Goal: Task Accomplishment & Management: Manage account settings

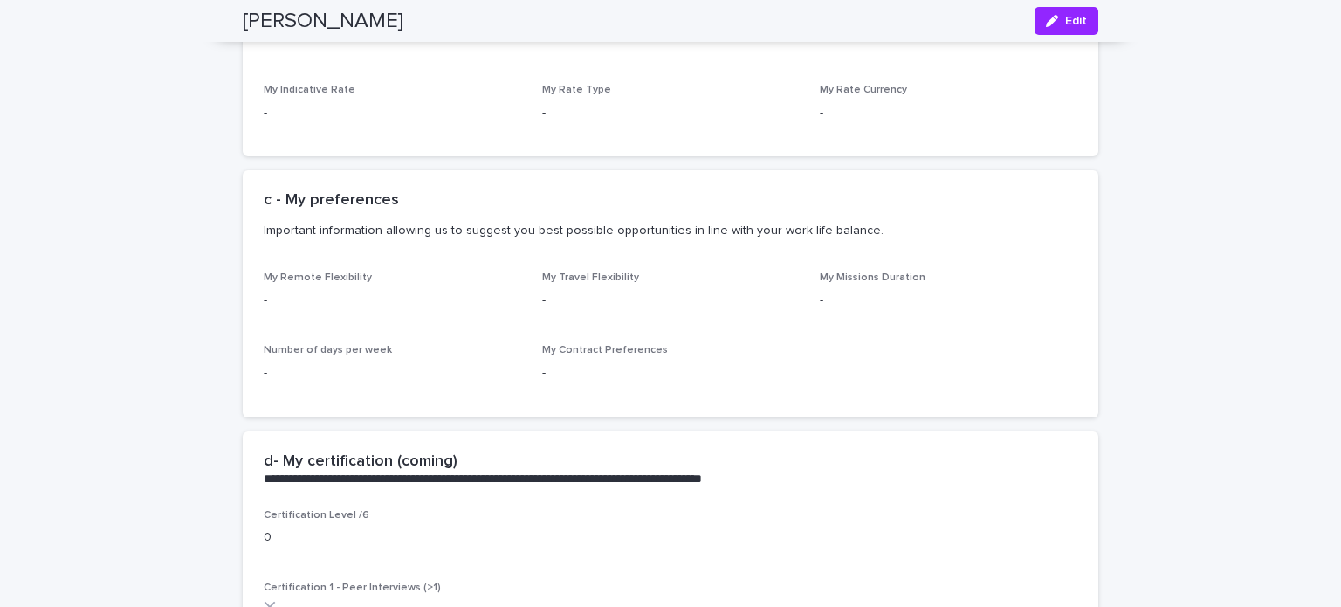
scroll to position [1511, 0]
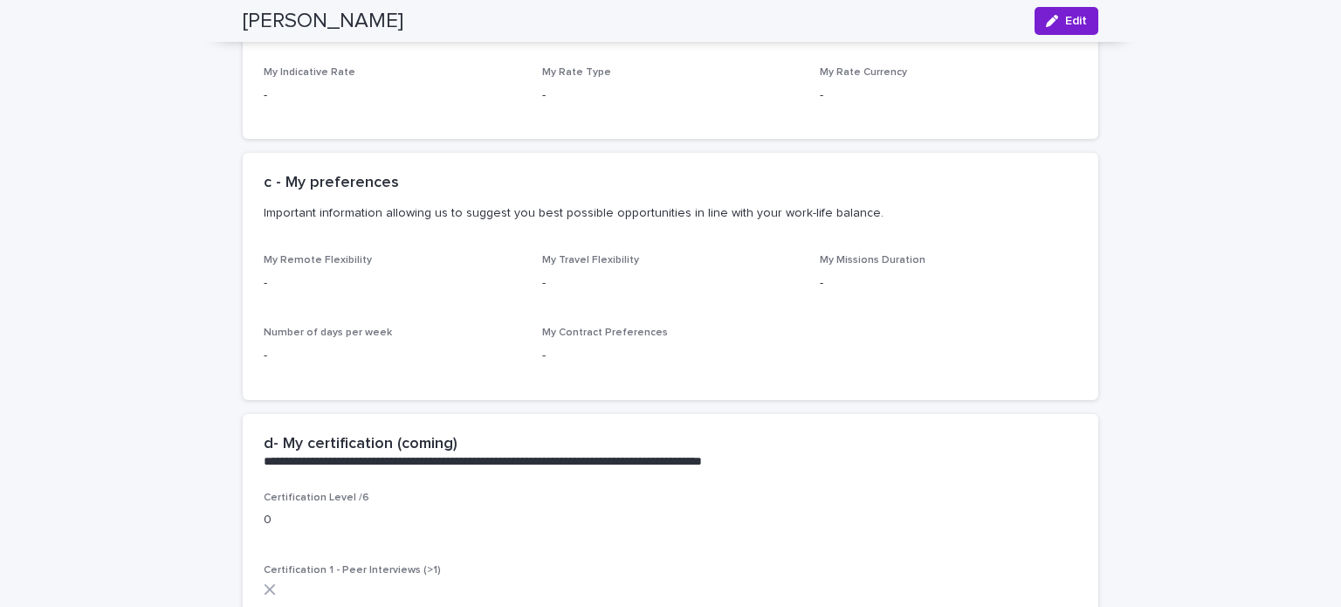
click at [1067, 9] on button "Edit" at bounding box center [1066, 21] width 64 height 28
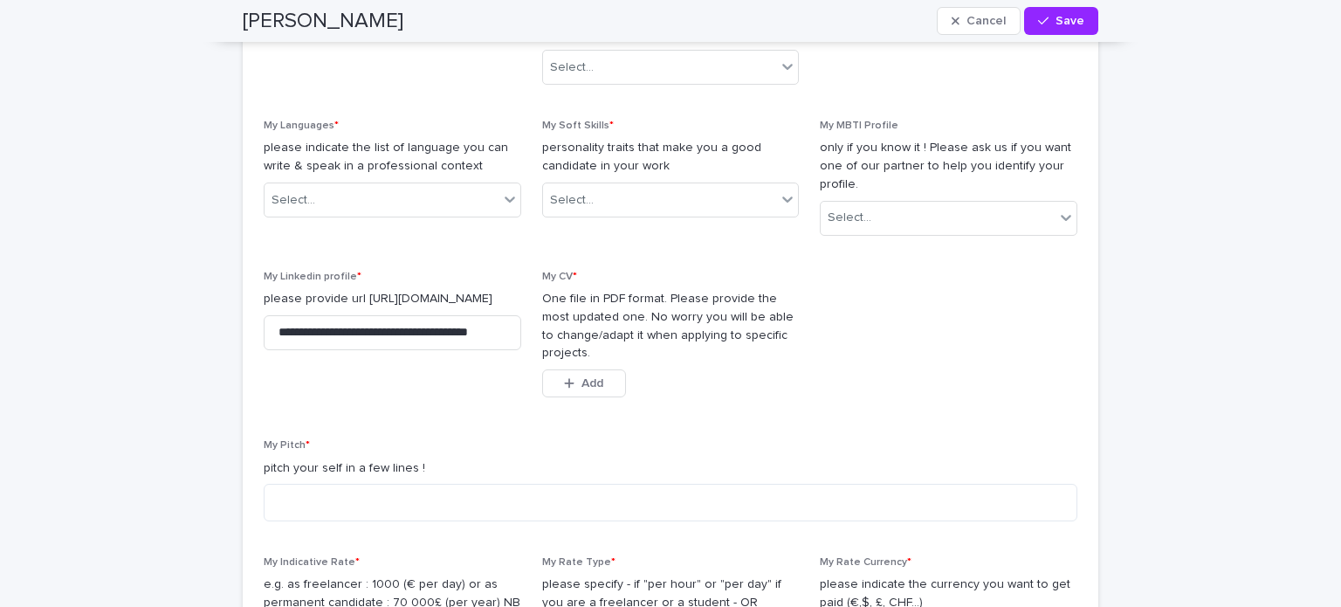
click at [1022, 244] on div "My MBTI Profile only if you know it ! Please ask us if you want one of our part…" at bounding box center [949, 185] width 258 height 130
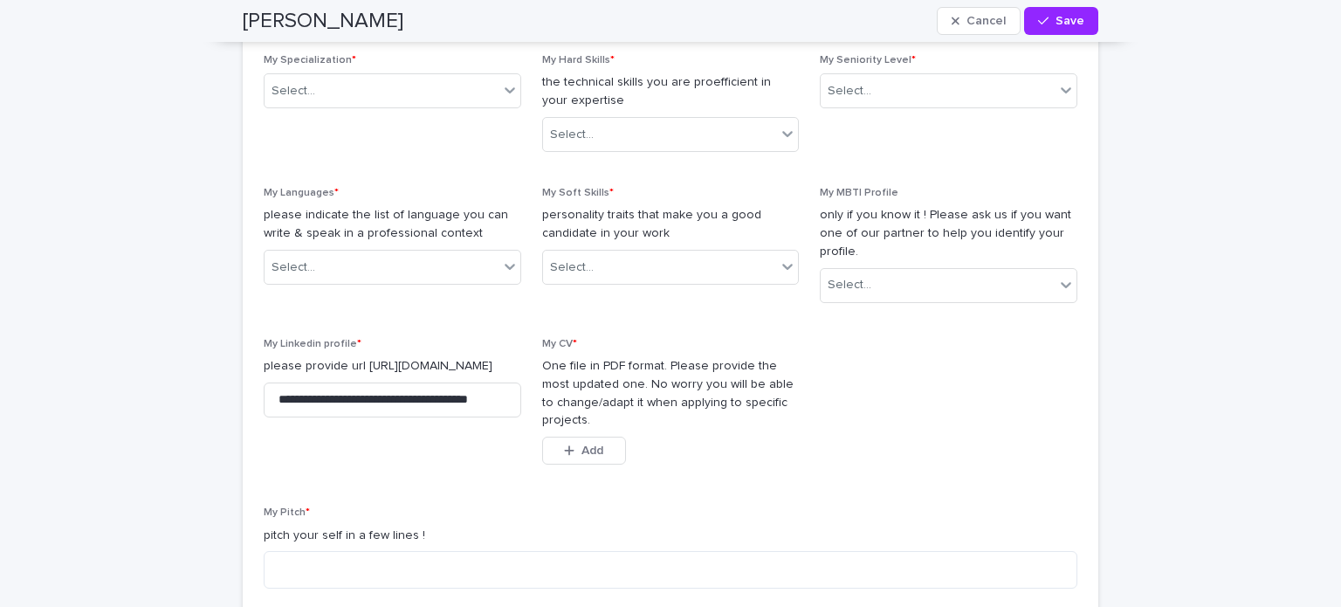
scroll to position [1400, 0]
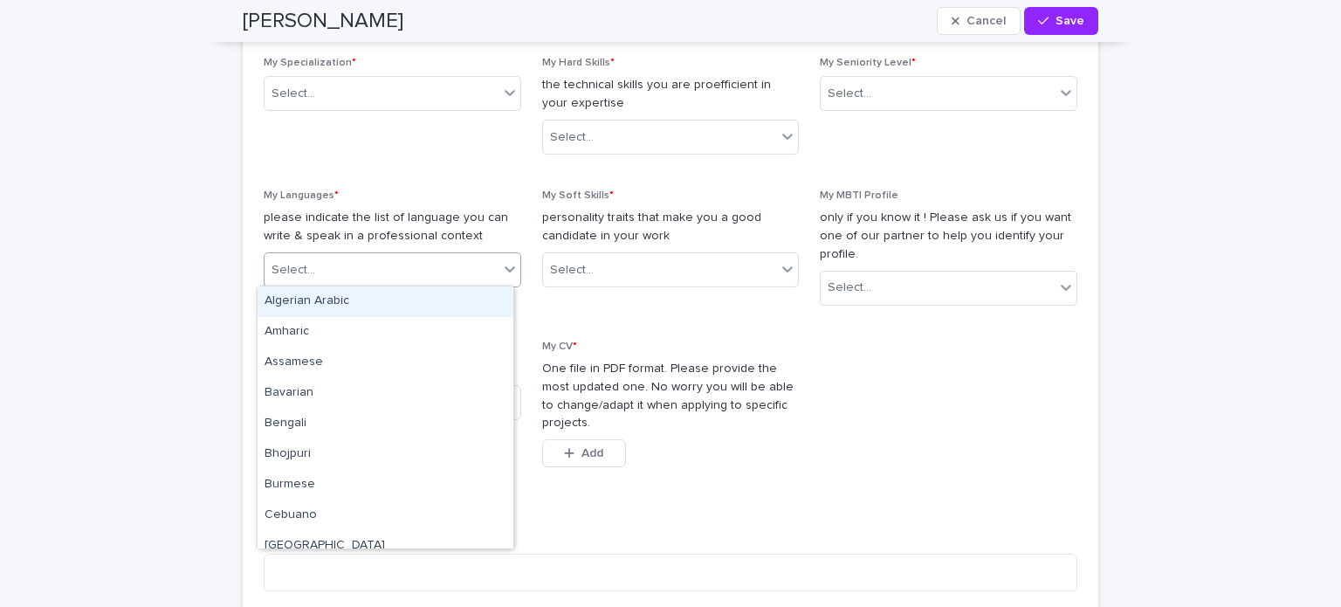
click at [440, 277] on div "Select..." at bounding box center [381, 270] width 234 height 29
type input "**"
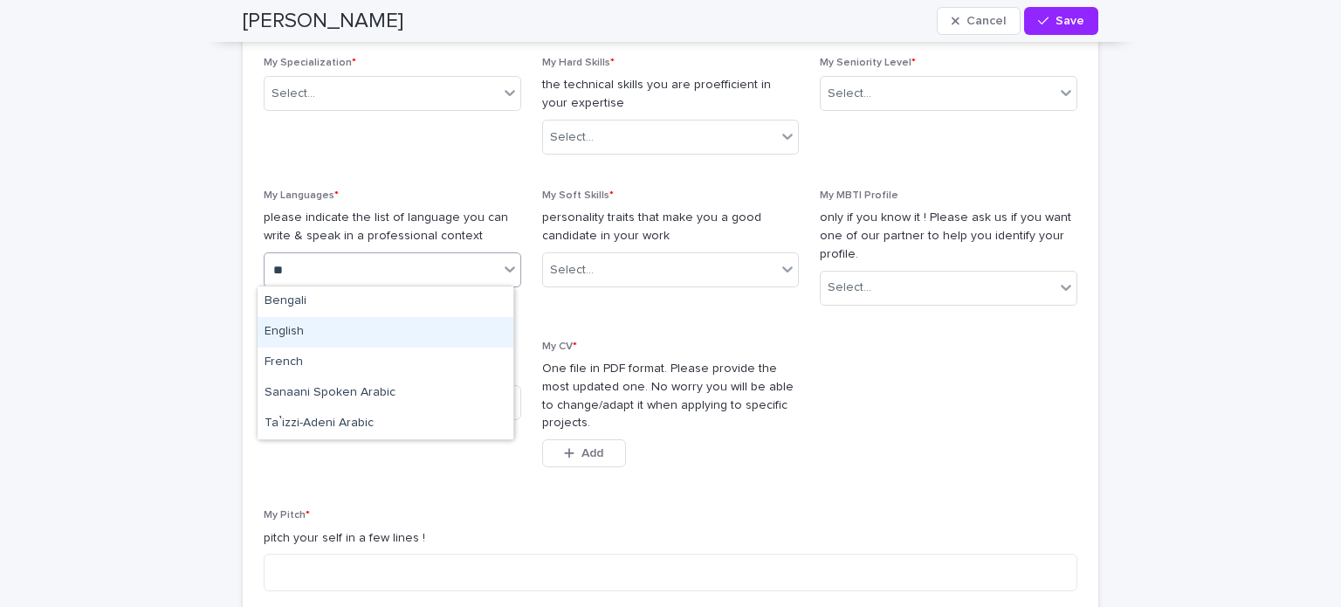
click at [294, 325] on div "English" at bounding box center [386, 332] width 256 height 31
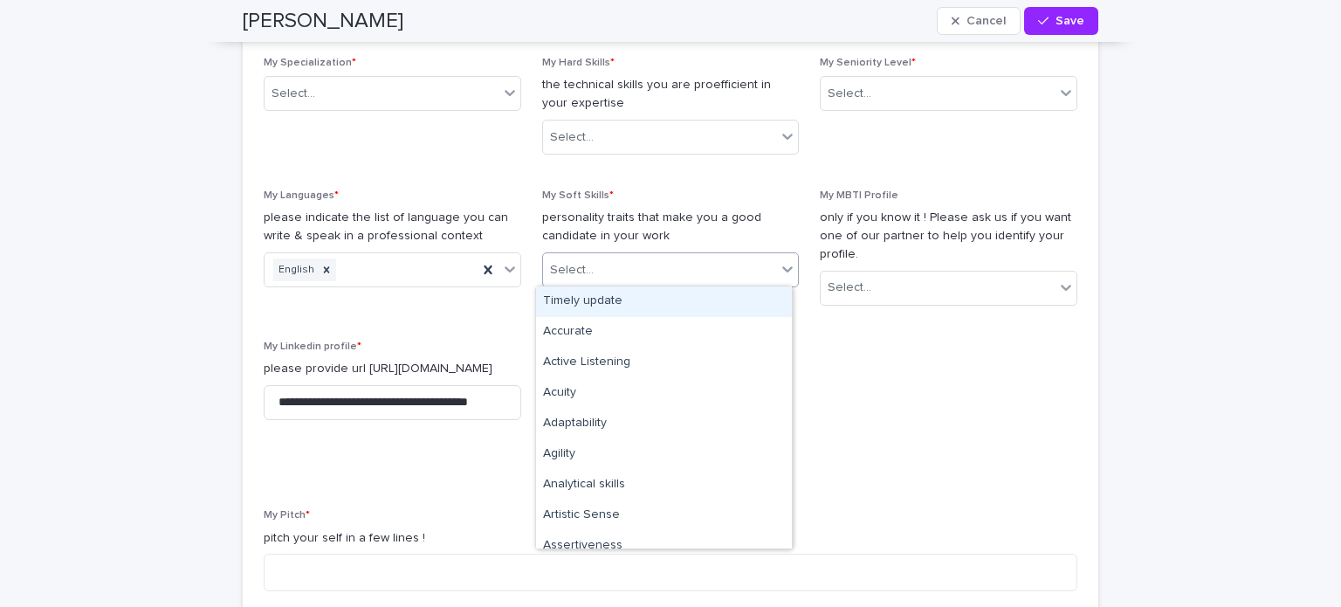
click at [606, 266] on div "Select..." at bounding box center [660, 270] width 234 height 29
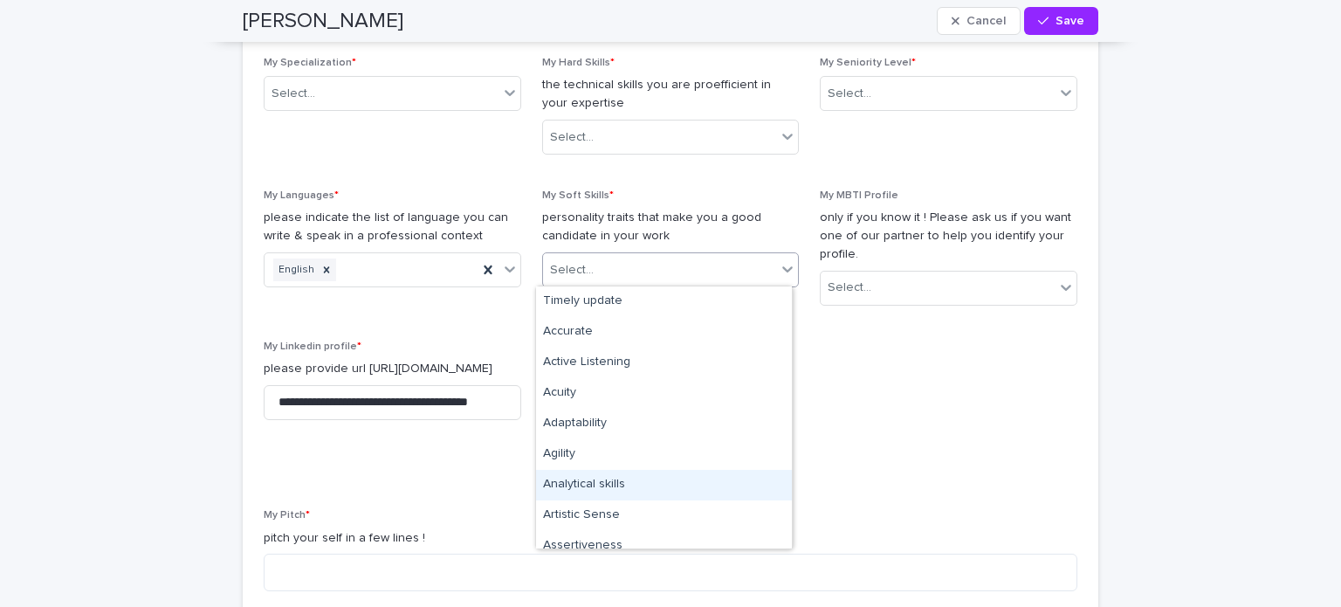
click at [613, 488] on div "Analytical skills" at bounding box center [664, 485] width 256 height 31
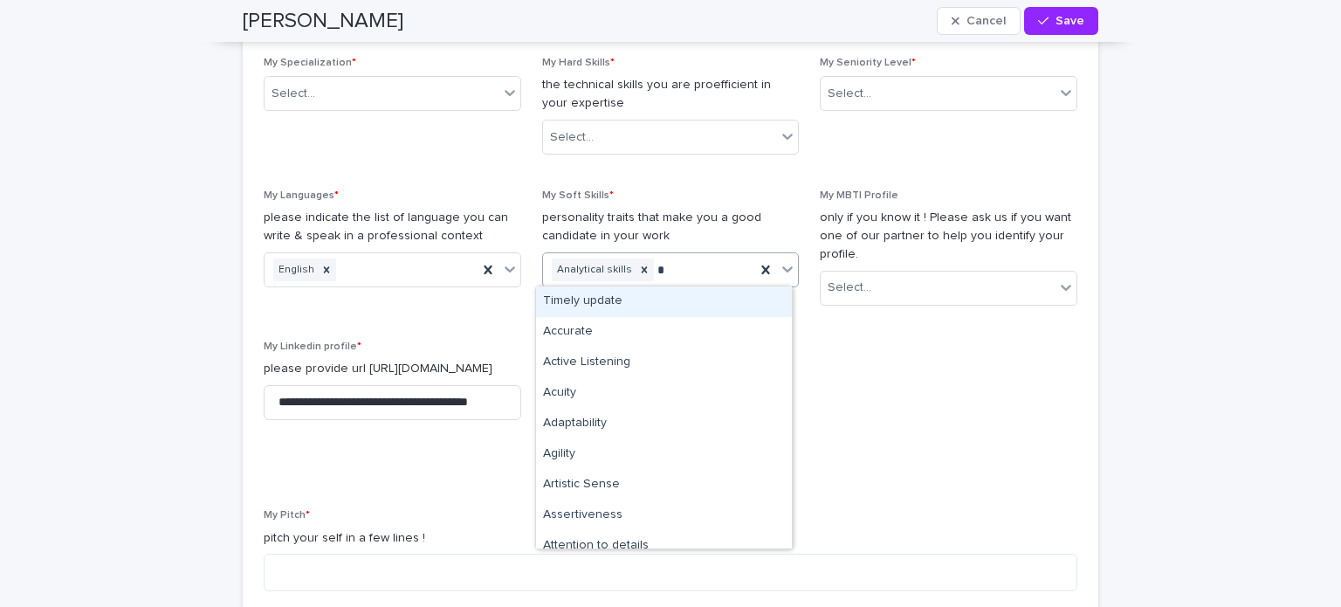
type input "**"
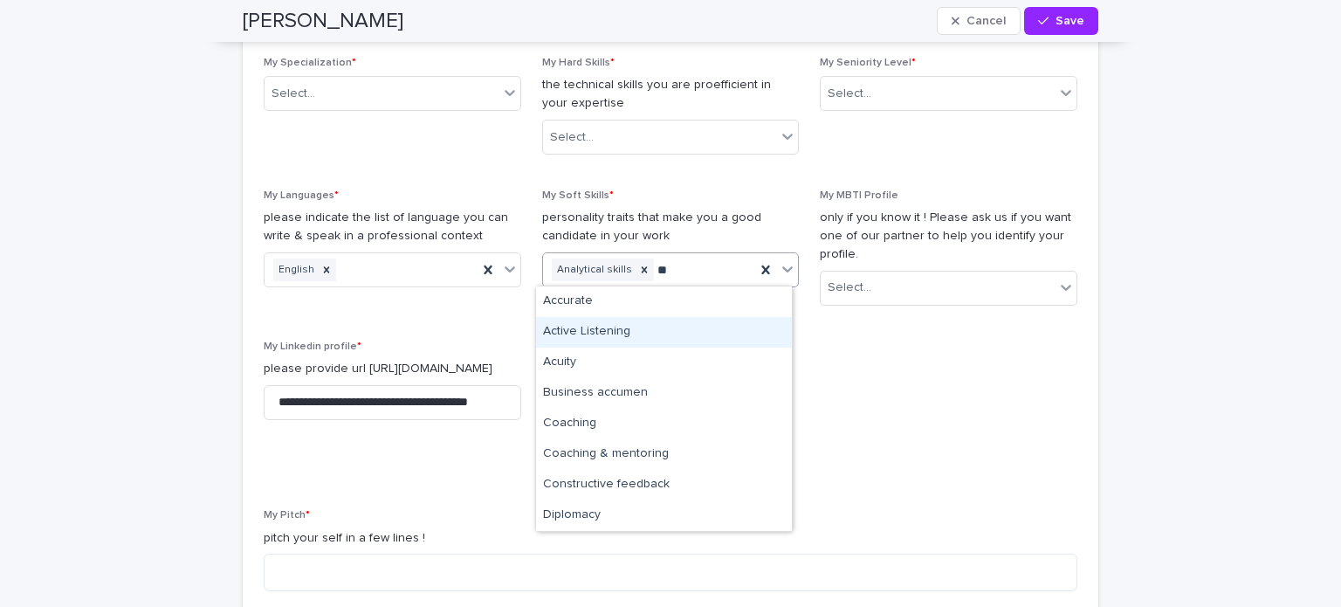
click at [619, 327] on div "Active Listening" at bounding box center [664, 332] width 256 height 31
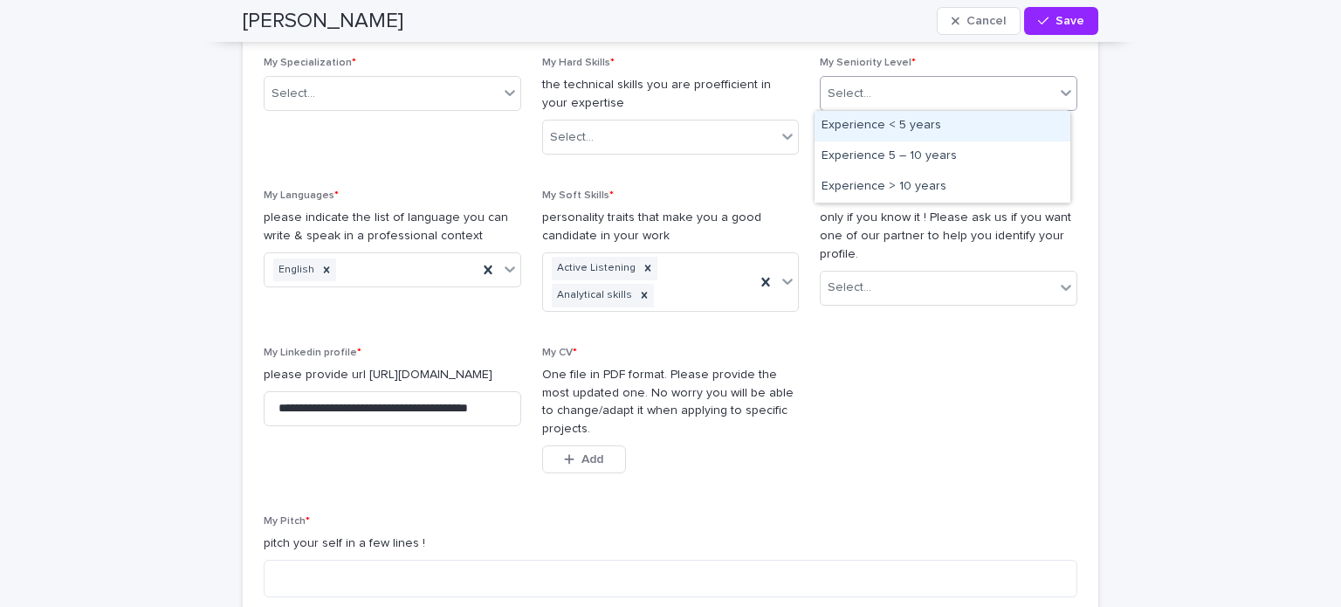
click at [896, 97] on div "Select..." at bounding box center [938, 93] width 234 height 29
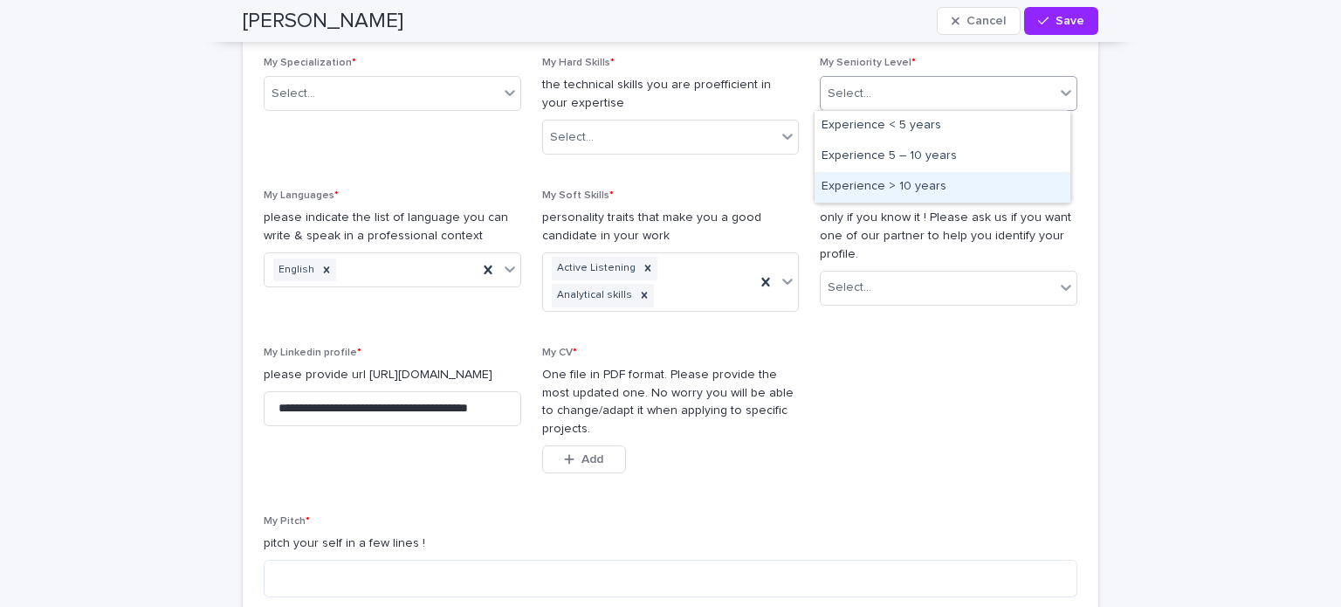
click at [907, 194] on div "Experience > 10 years" at bounding box center [942, 187] width 256 height 31
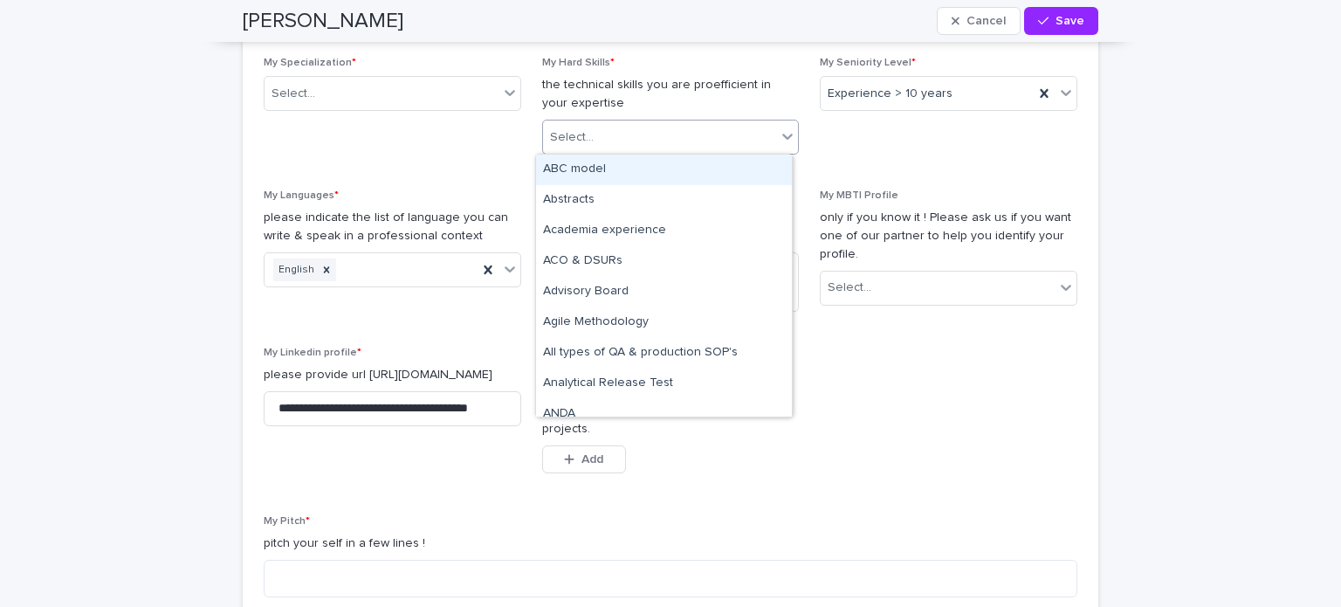
click at [692, 128] on div "Select..." at bounding box center [660, 137] width 234 height 29
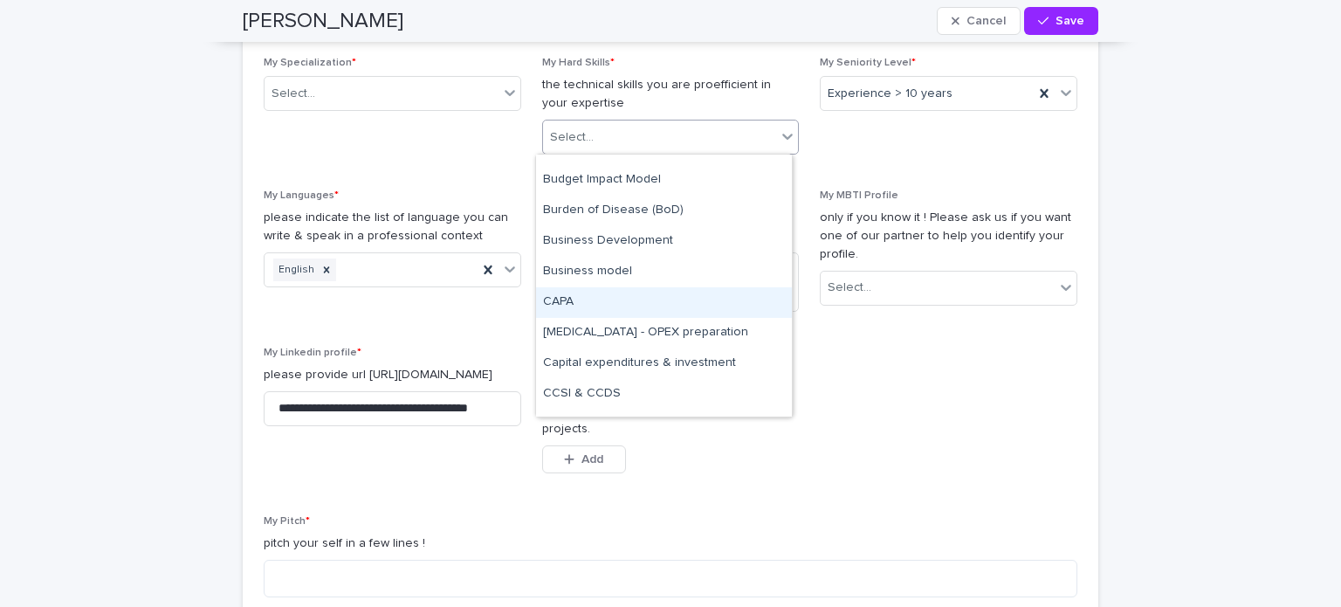
scroll to position [758, 0]
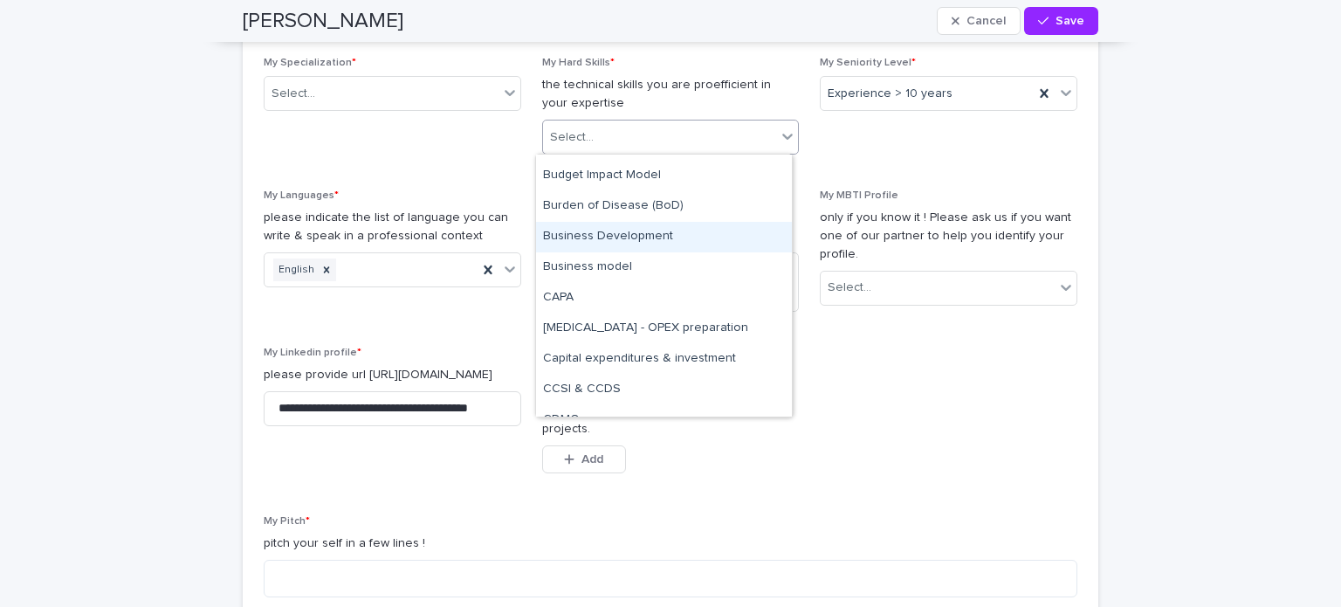
click at [655, 230] on div "Business Development" at bounding box center [664, 237] width 256 height 31
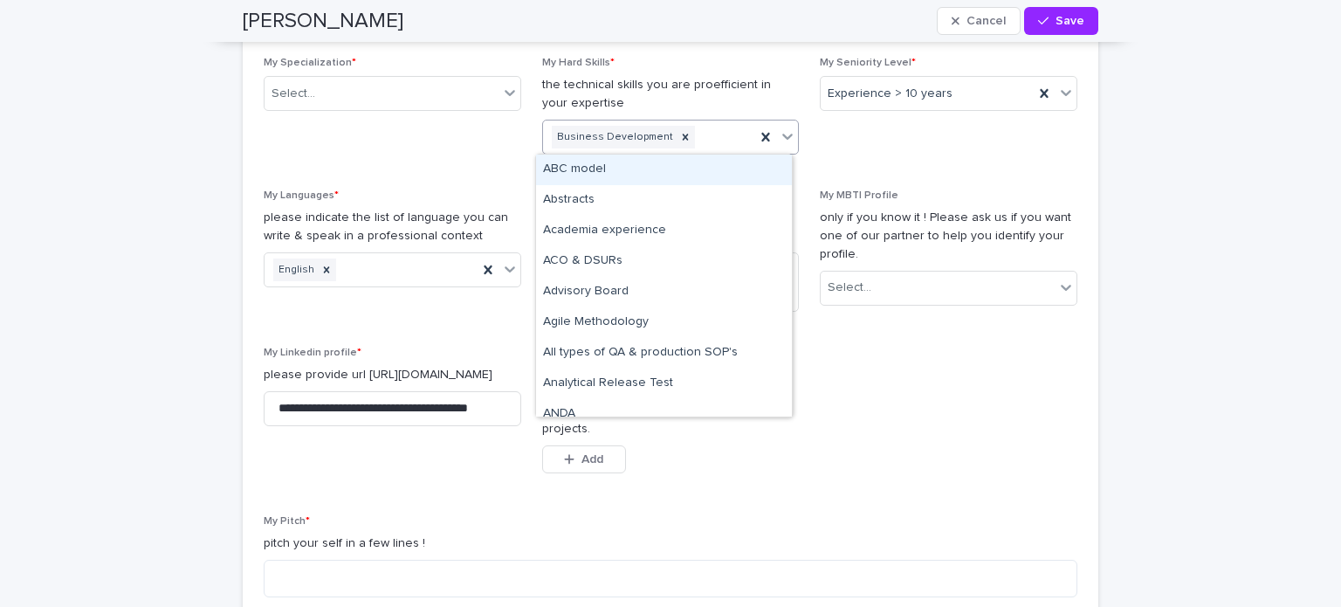
click at [709, 130] on div "Business Development" at bounding box center [649, 137] width 213 height 31
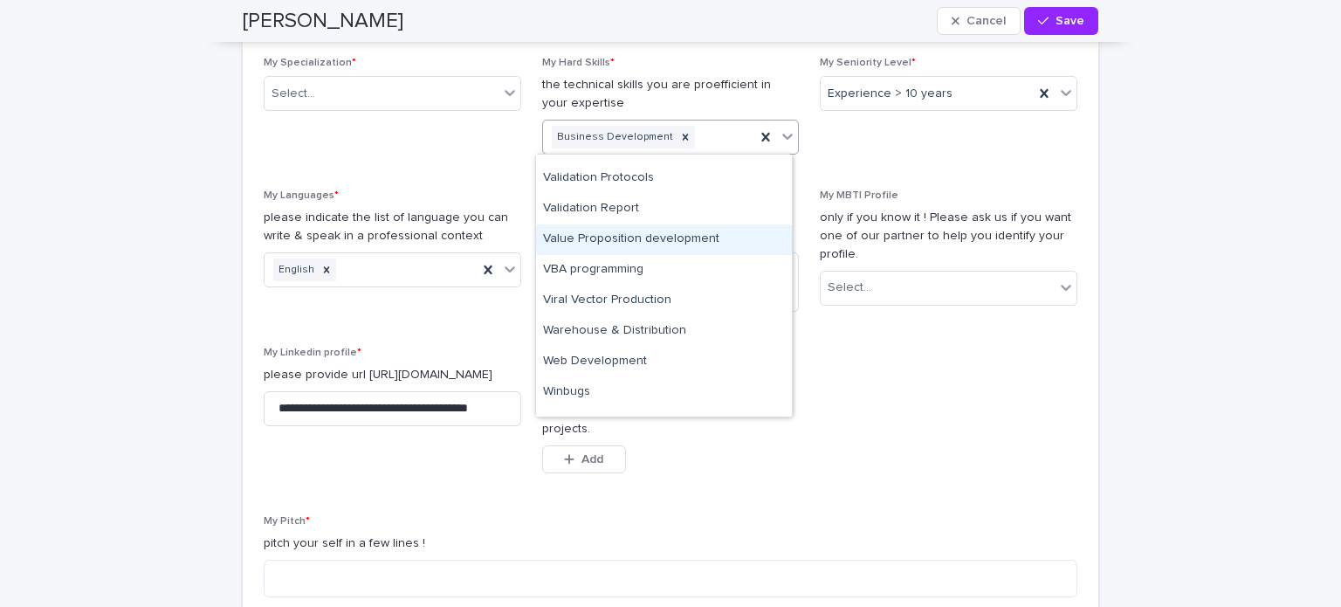
scroll to position [9248, 0]
click at [689, 230] on div "Value Proposition development" at bounding box center [664, 240] width 256 height 31
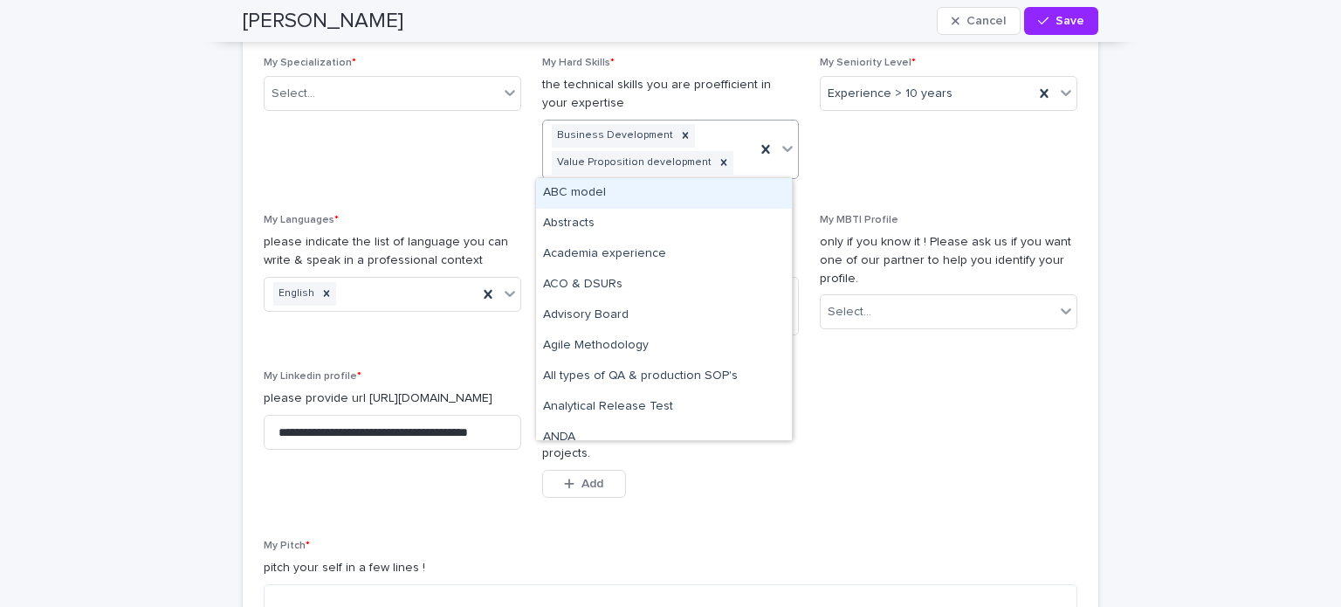
click at [731, 144] on div "Business Development Value Proposition development" at bounding box center [649, 149] width 213 height 58
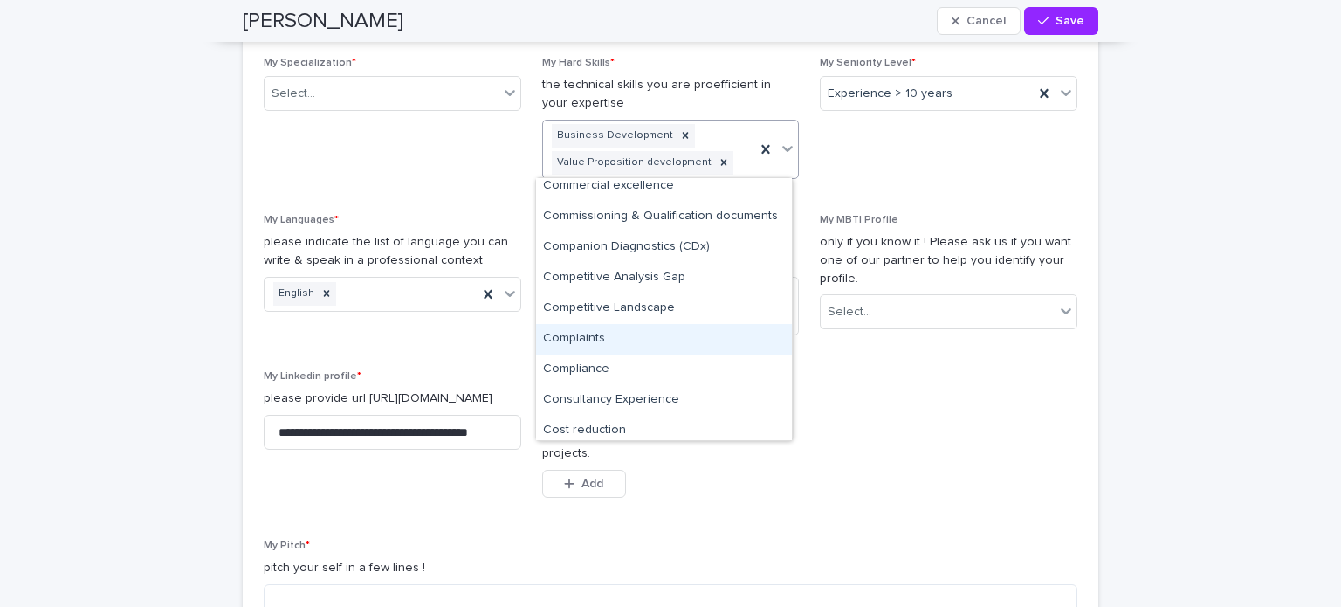
scroll to position [1511, 0]
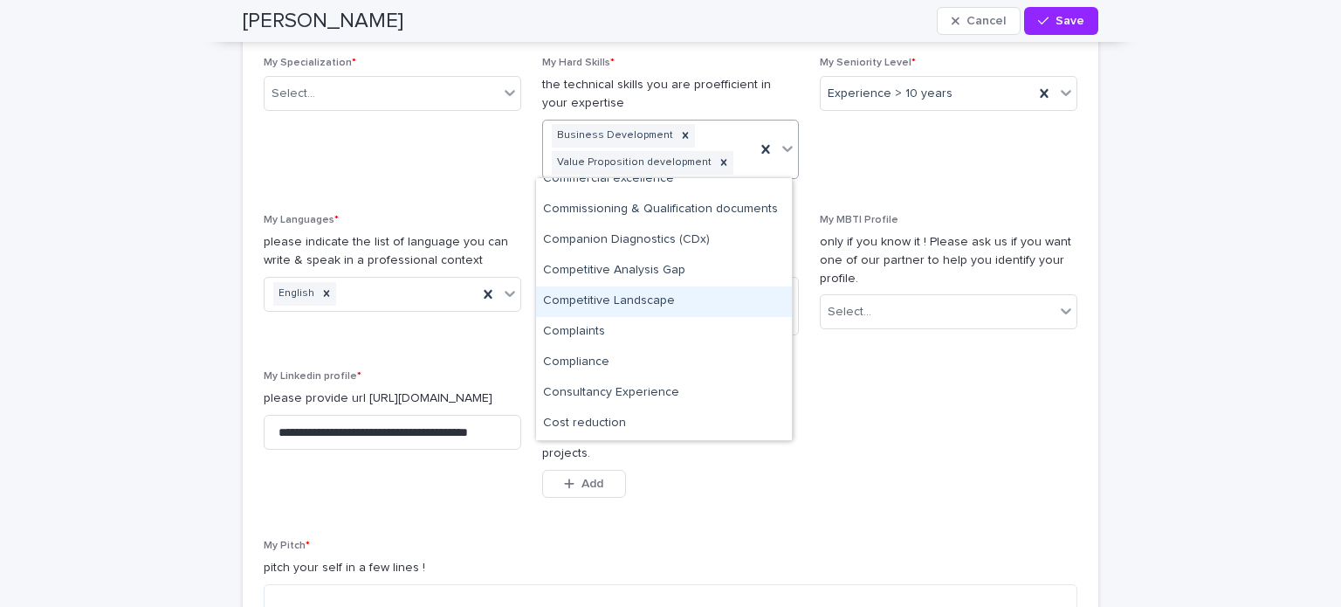
click at [653, 306] on div "Competitive Landscape" at bounding box center [664, 301] width 256 height 31
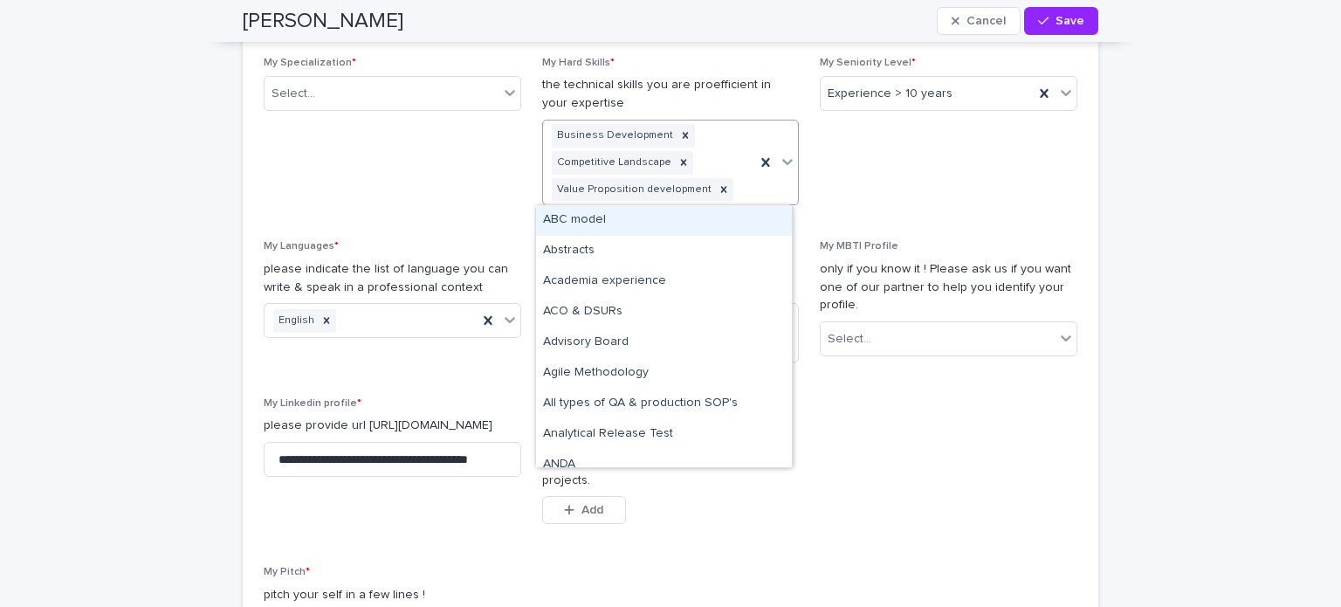
click at [729, 188] on div "Business Development Competitive Landscape Value Proposition development" at bounding box center [649, 162] width 213 height 84
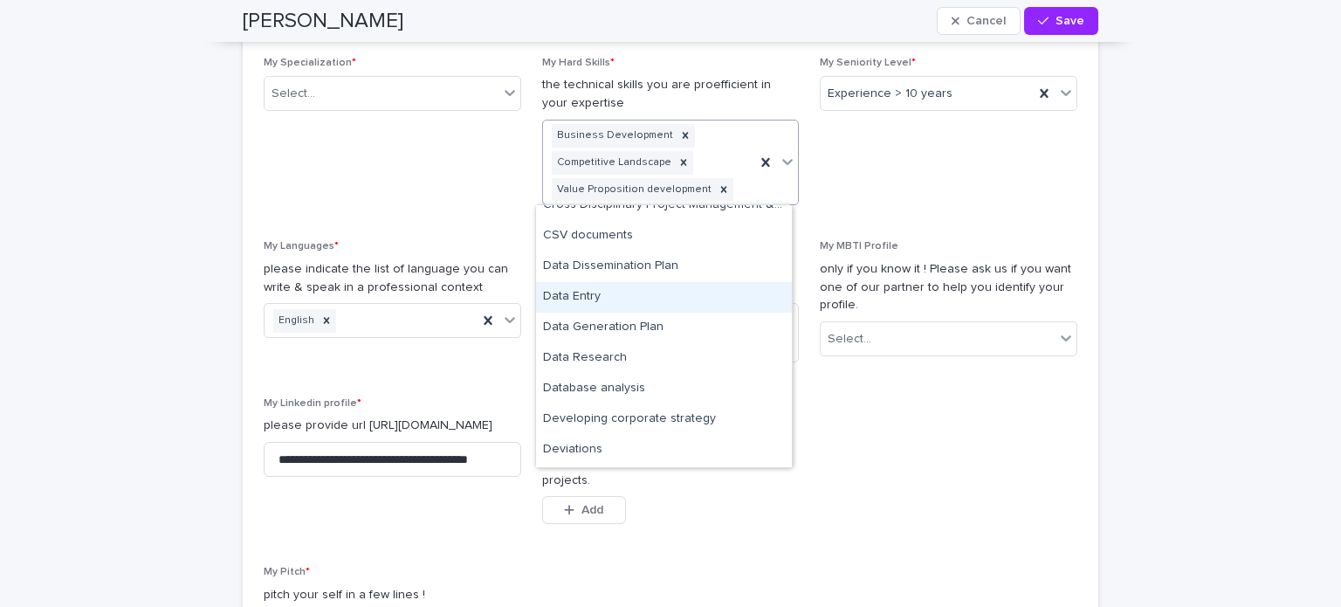
scroll to position [1818, 0]
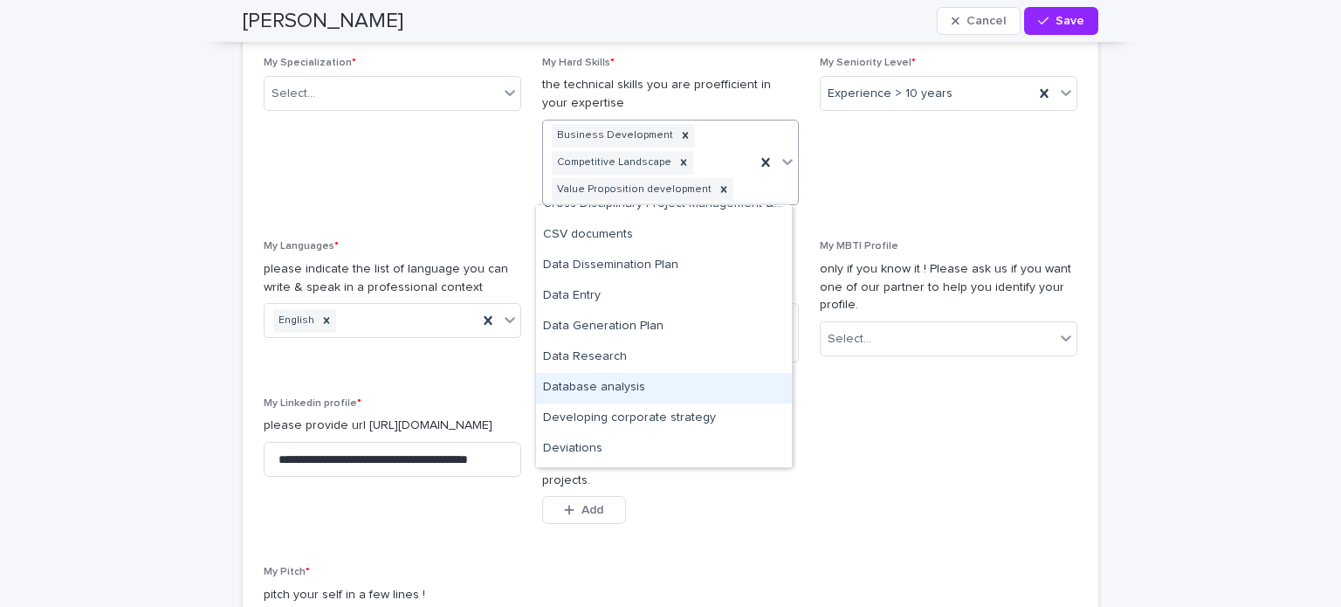
click at [613, 389] on div "Database analysis" at bounding box center [664, 388] width 256 height 31
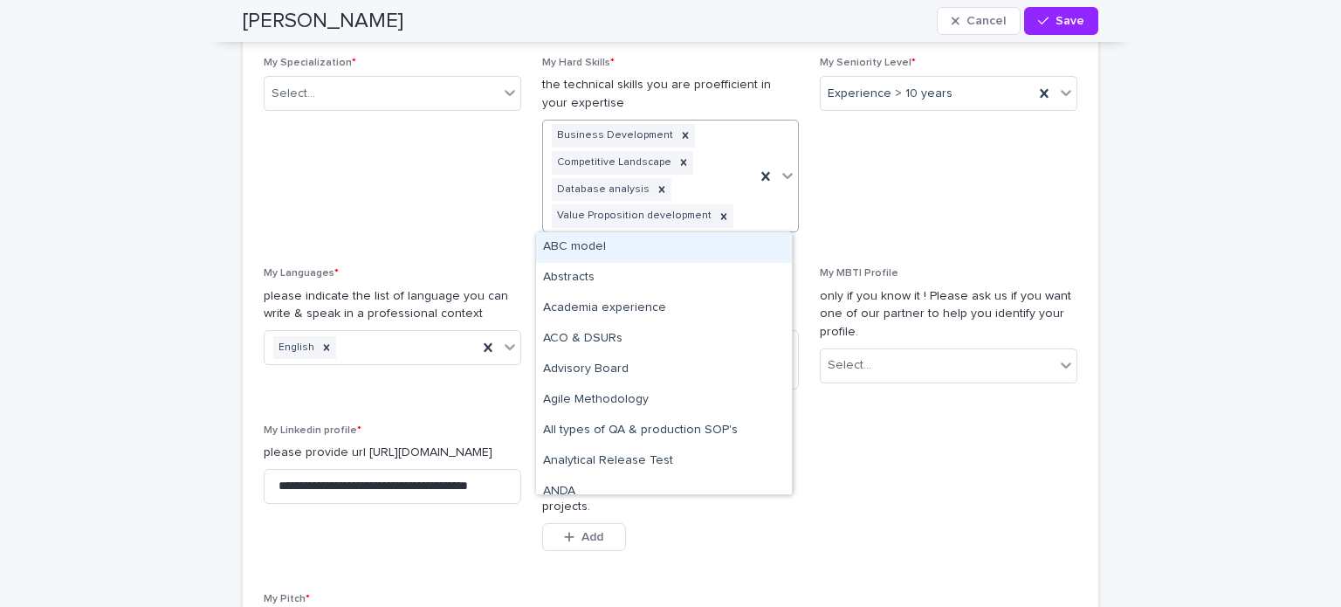
click at [755, 221] on div at bounding box center [776, 175] width 43 height 111
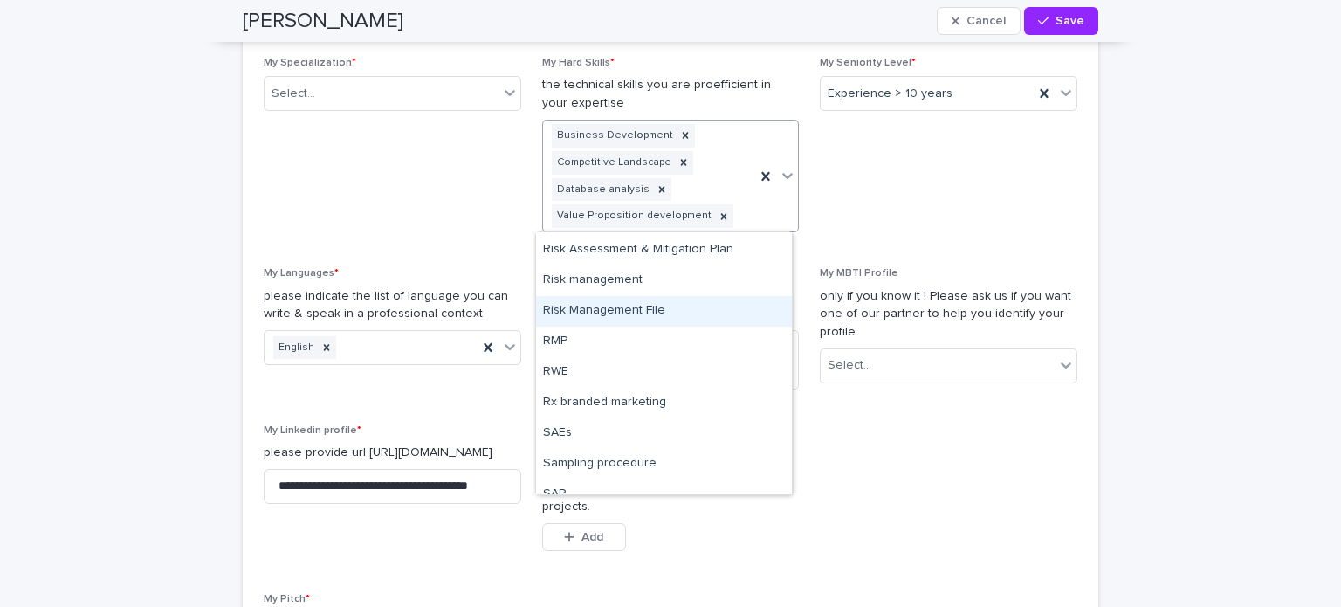
scroll to position [7370, 0]
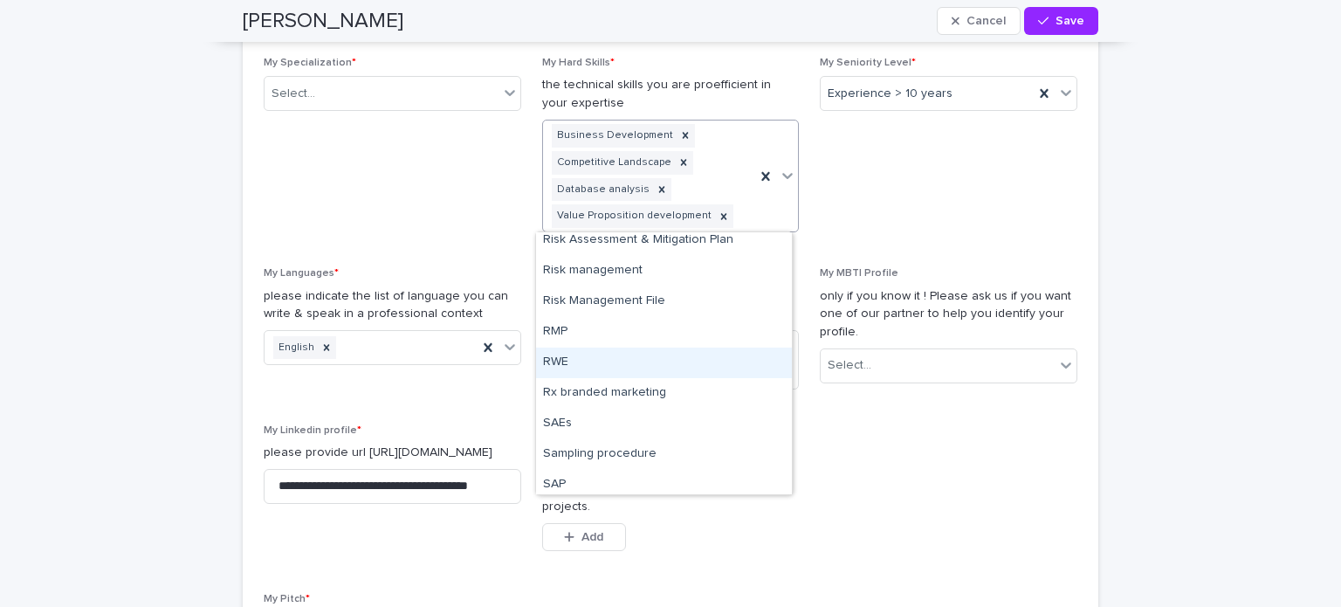
click at [632, 362] on div "RWE" at bounding box center [664, 362] width 256 height 31
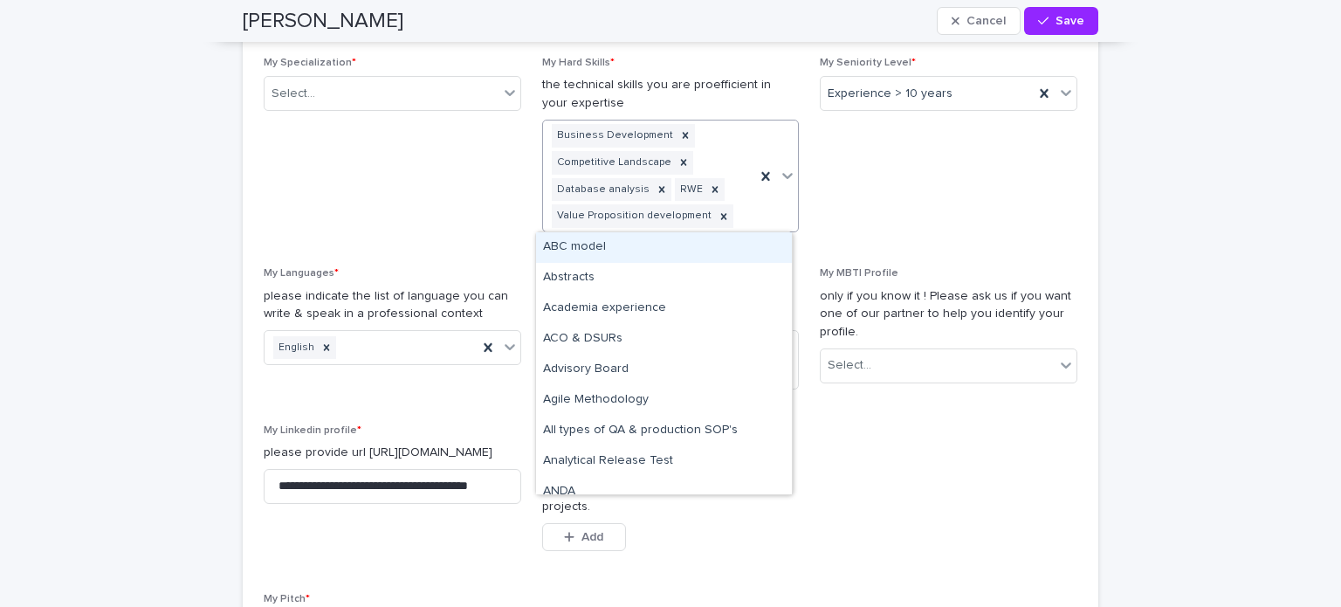
click at [745, 206] on div "Business Development Competitive Landscape Database analysis RWE Value Proposit…" at bounding box center [649, 175] width 213 height 111
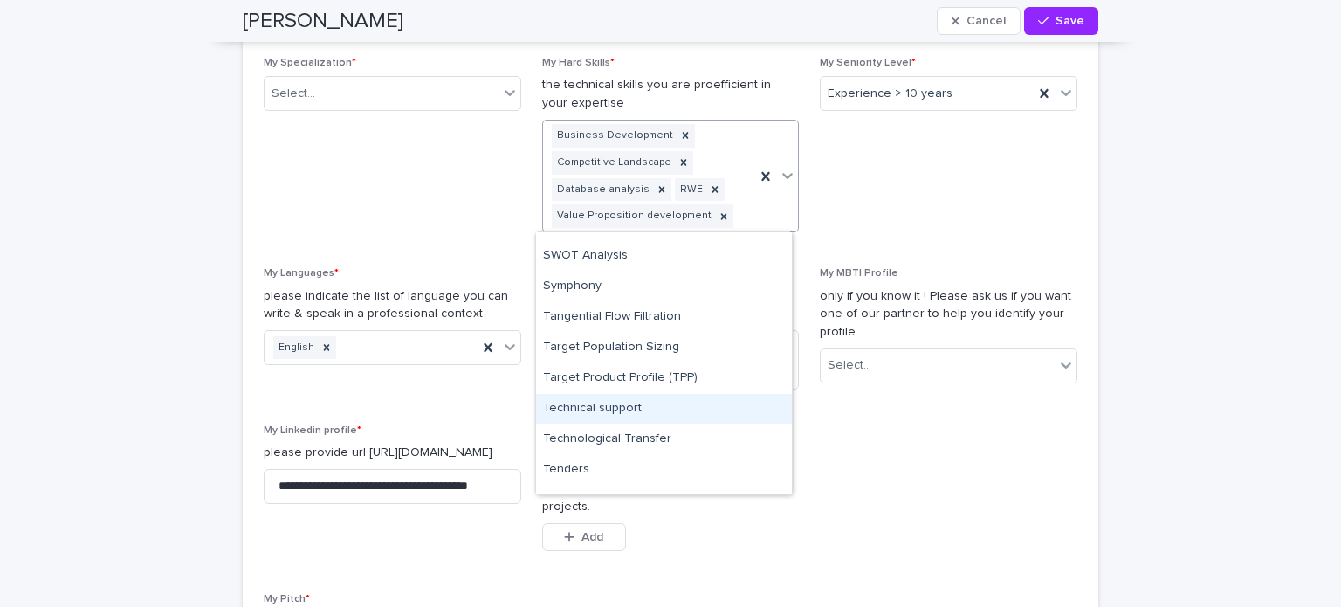
scroll to position [8418, 0]
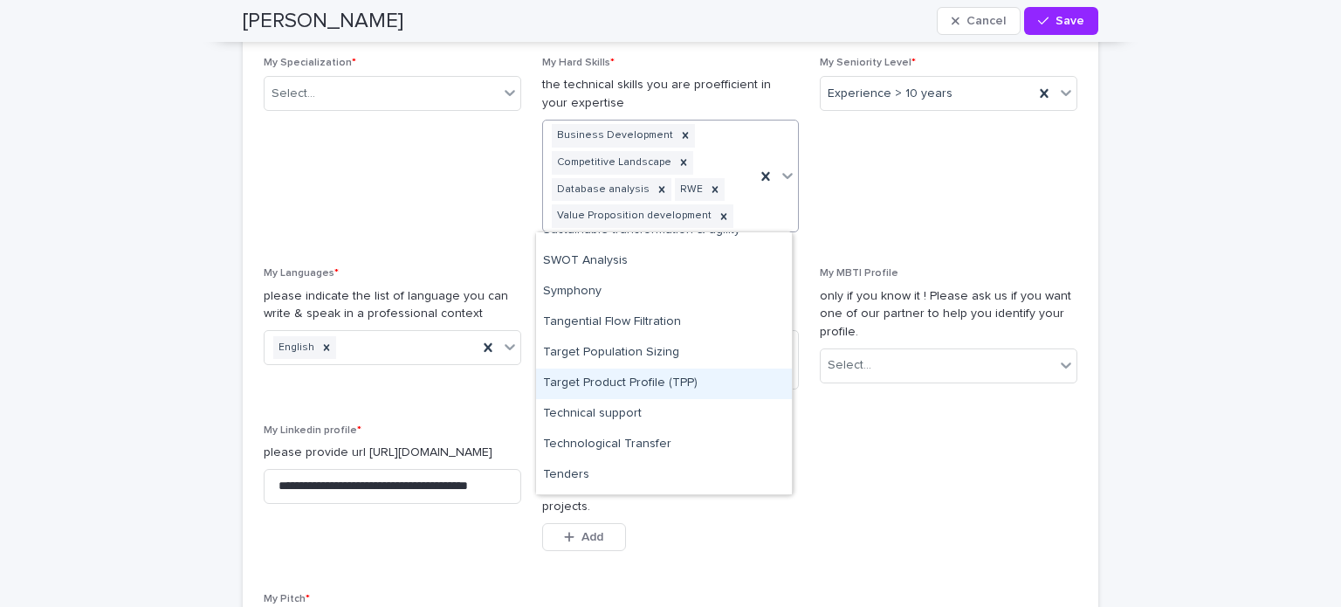
click at [653, 380] on div "Target Product Profile (TPP)" at bounding box center [664, 383] width 256 height 31
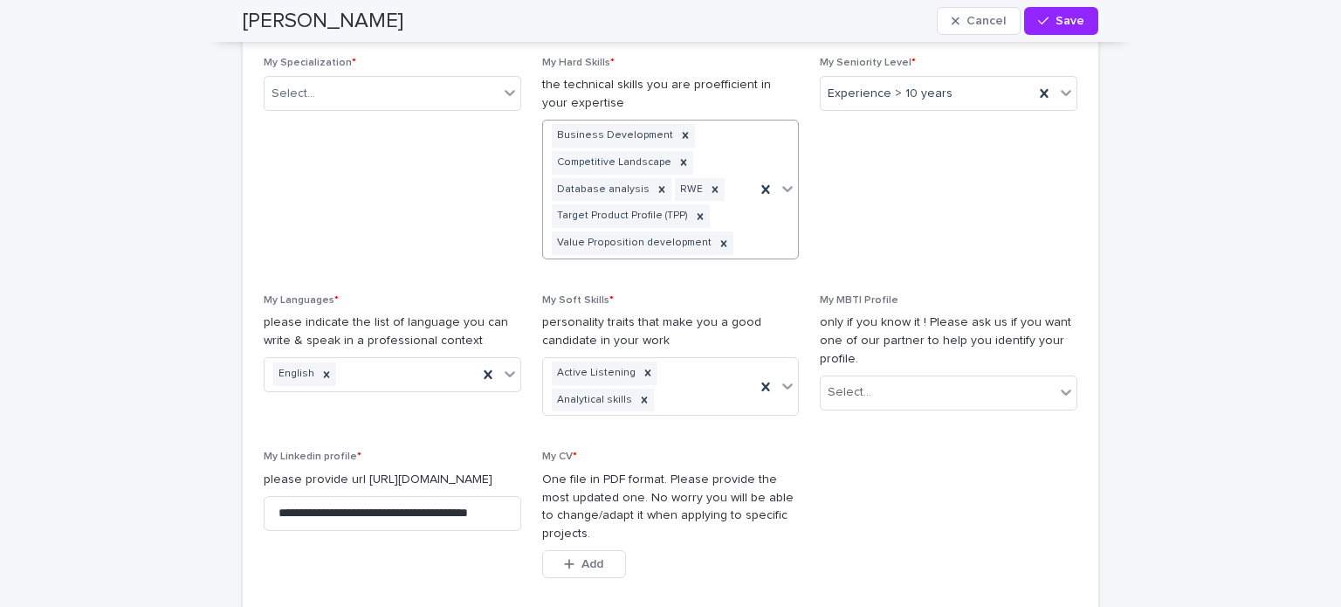
click at [758, 238] on div at bounding box center [776, 189] width 43 height 138
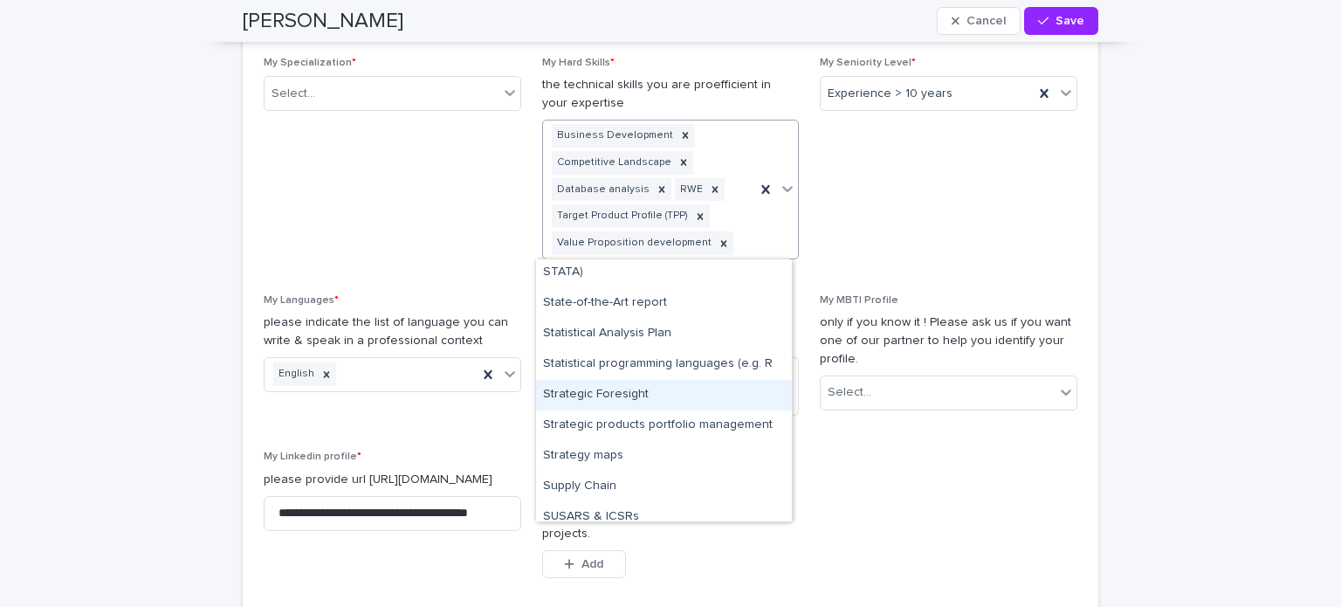
scroll to position [8134, 0]
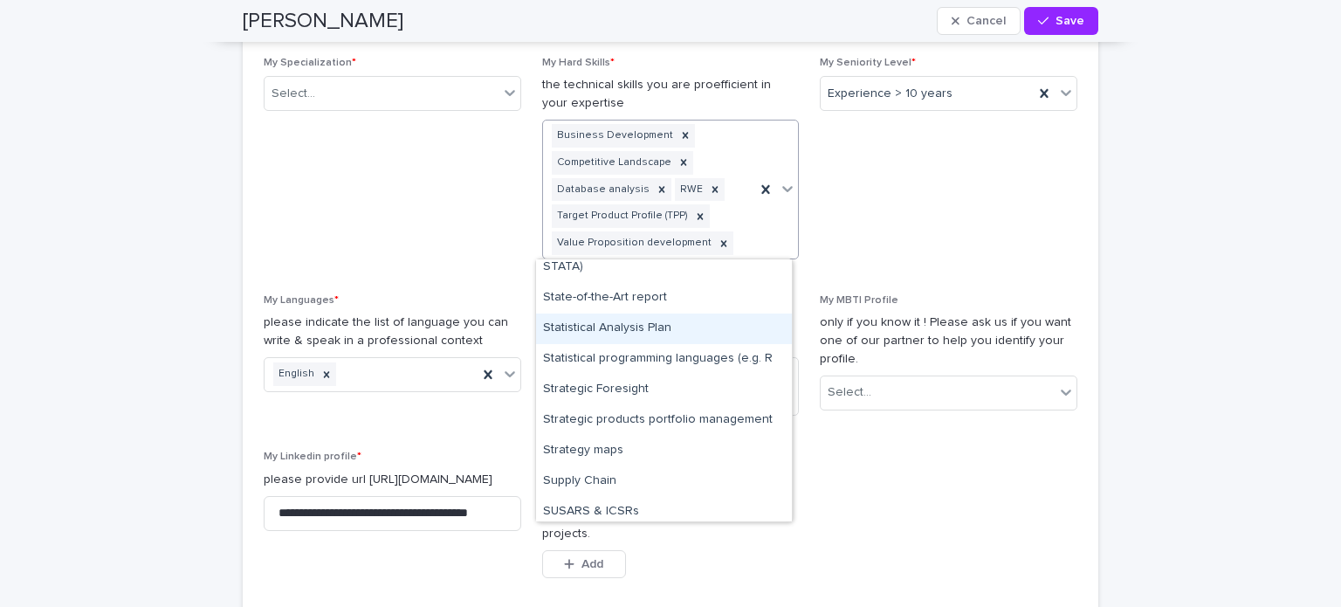
click at [639, 331] on div "Statistical Analysis Plan" at bounding box center [664, 328] width 256 height 31
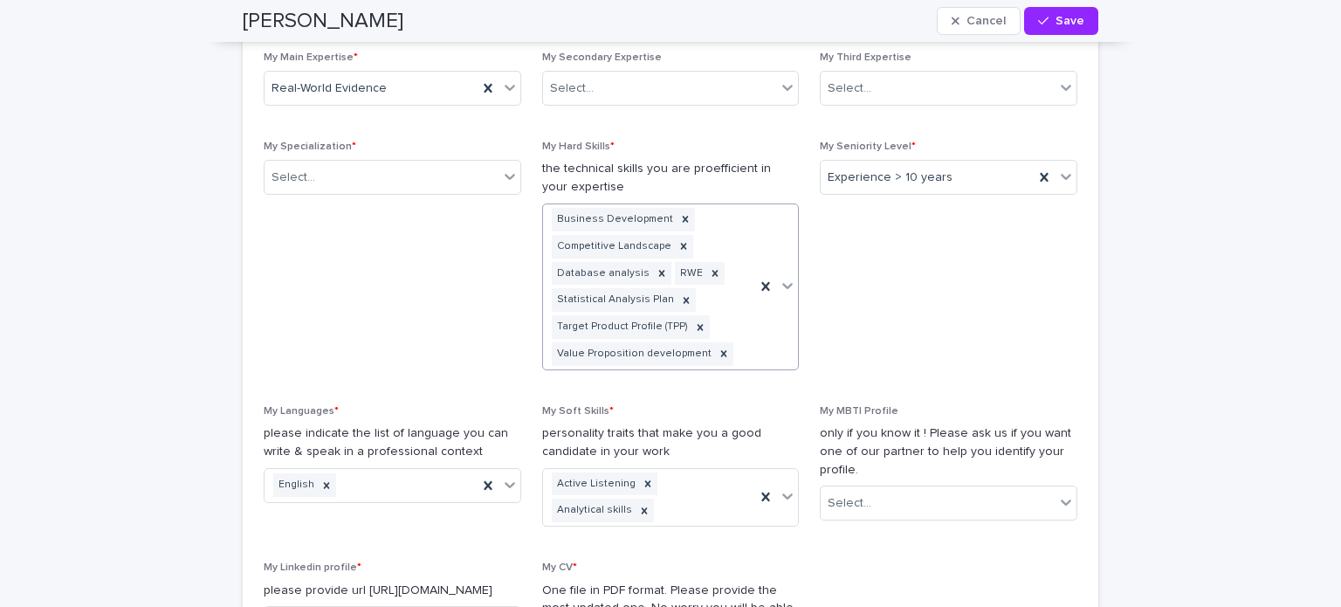
scroll to position [1315, 0]
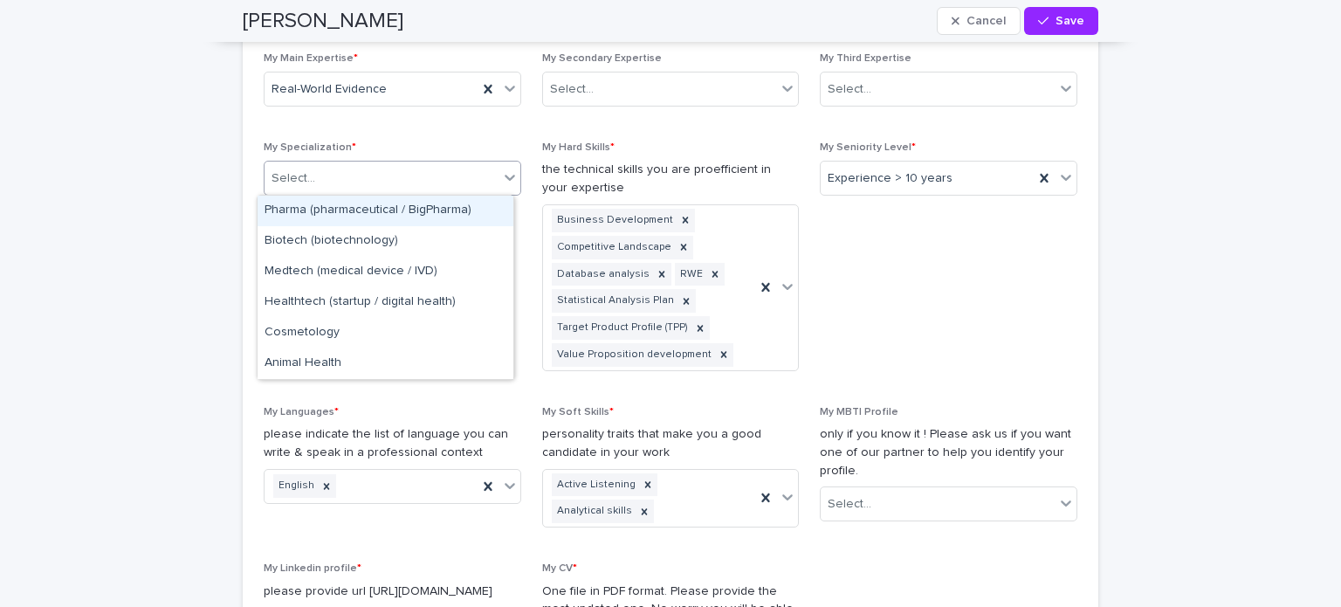
click at [443, 184] on div "Select..." at bounding box center [381, 178] width 234 height 29
click at [422, 218] on div "Pharma (pharmaceutical / BigPharma)" at bounding box center [386, 211] width 256 height 31
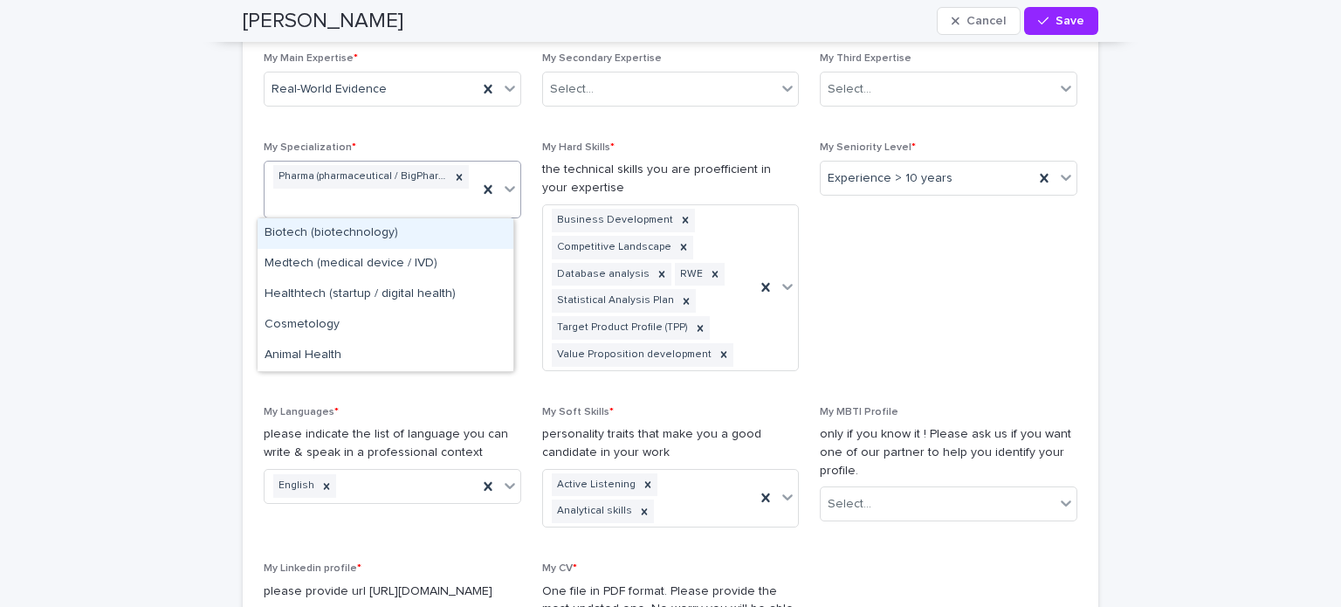
click at [428, 206] on div "Pharma (pharmaceutical / BigPharma)" at bounding box center [370, 189] width 213 height 56
click at [372, 236] on div "Biotech (biotechnology)" at bounding box center [386, 233] width 256 height 31
click at [440, 204] on div "Pharma (pharmaceutical / BigPharma) Biotech (biotechnology)" at bounding box center [370, 190] width 213 height 58
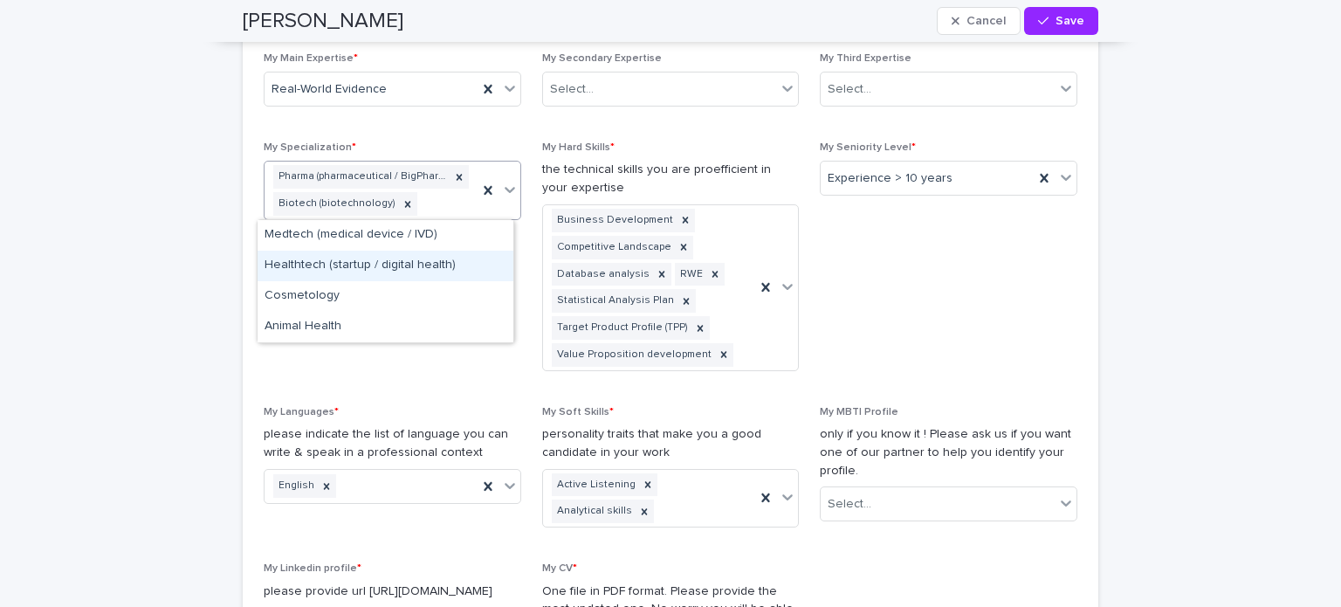
click at [416, 263] on div "Healthtech (startup / digital health)" at bounding box center [386, 266] width 256 height 31
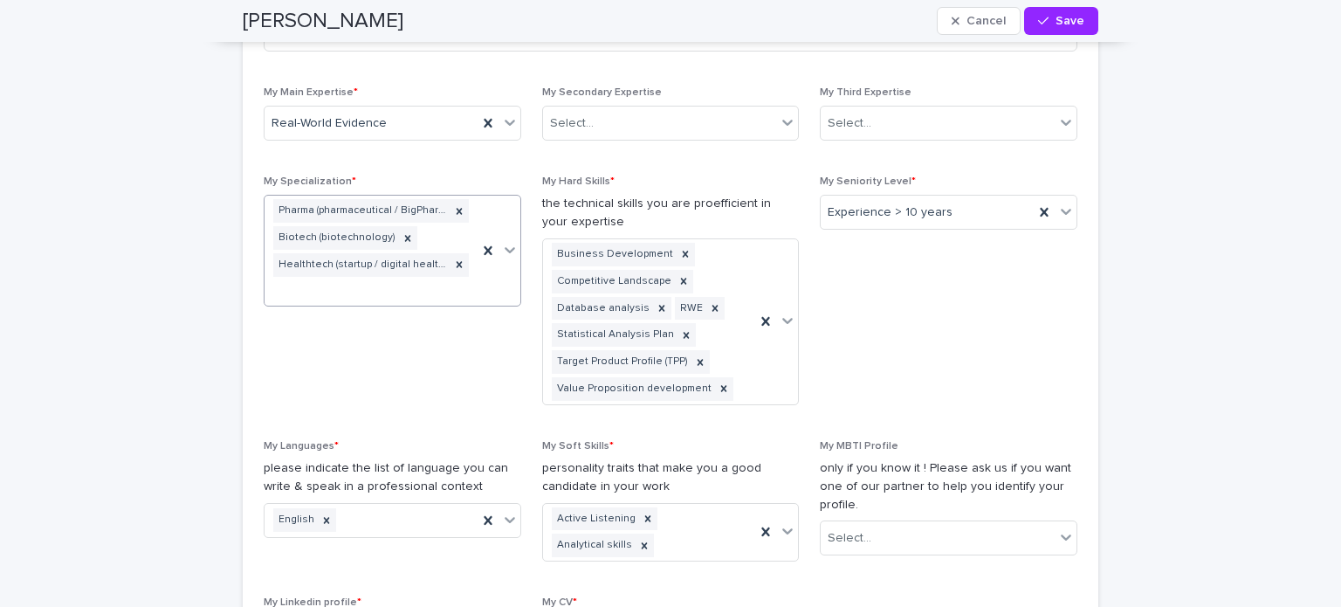
scroll to position [1281, 0]
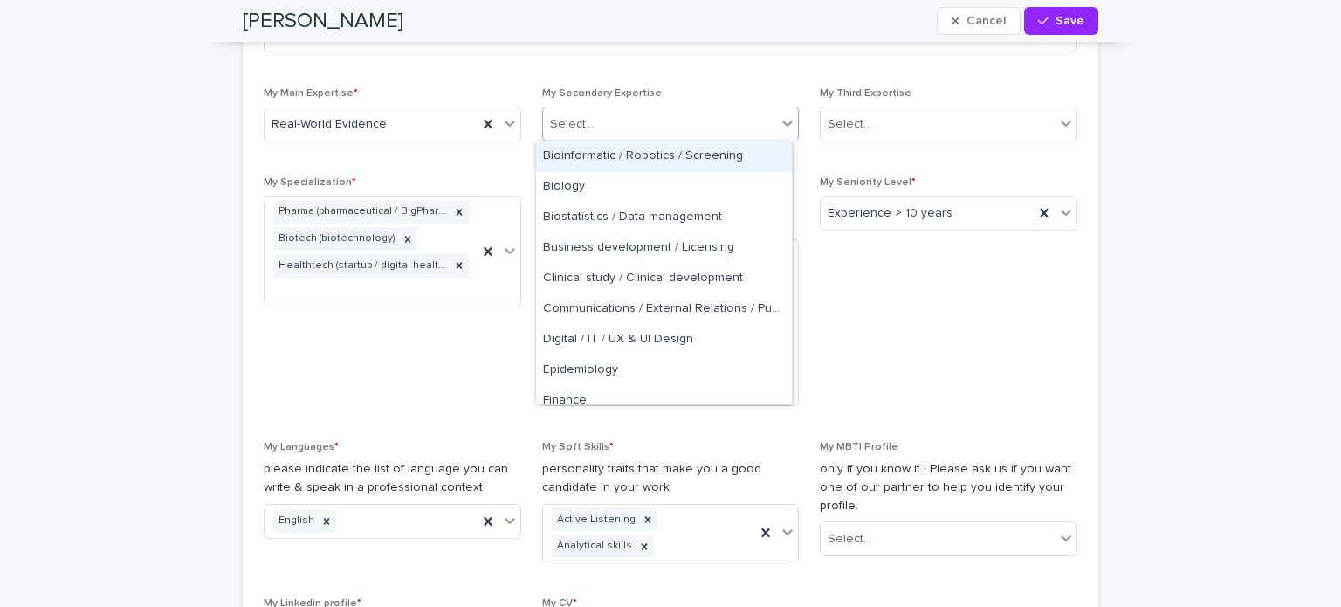
click at [674, 134] on div "Select..." at bounding box center [660, 124] width 234 height 29
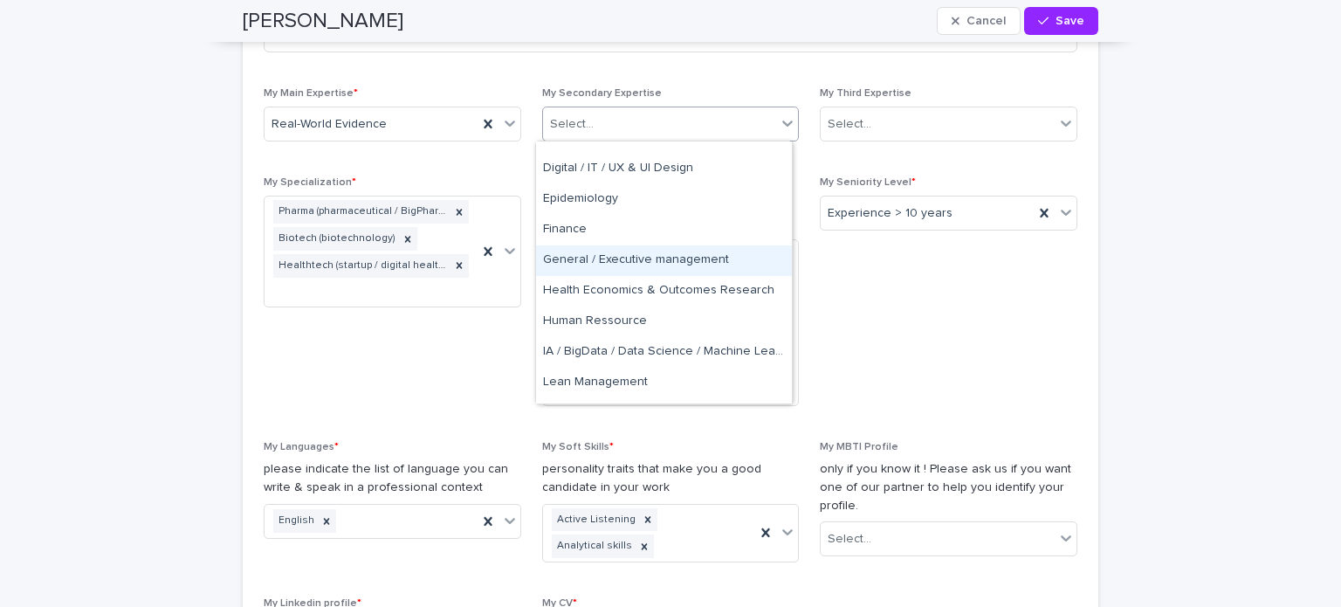
scroll to position [178, 0]
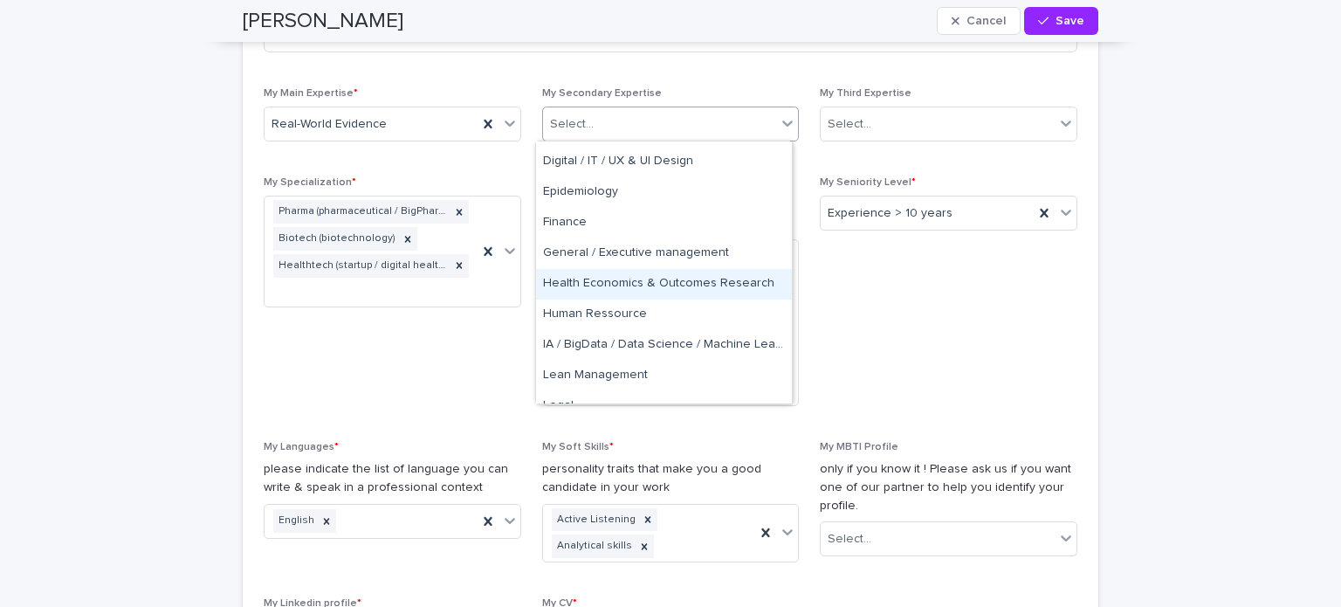
click at [677, 282] on div "Health Economics & Outcomes Research" at bounding box center [664, 284] width 256 height 31
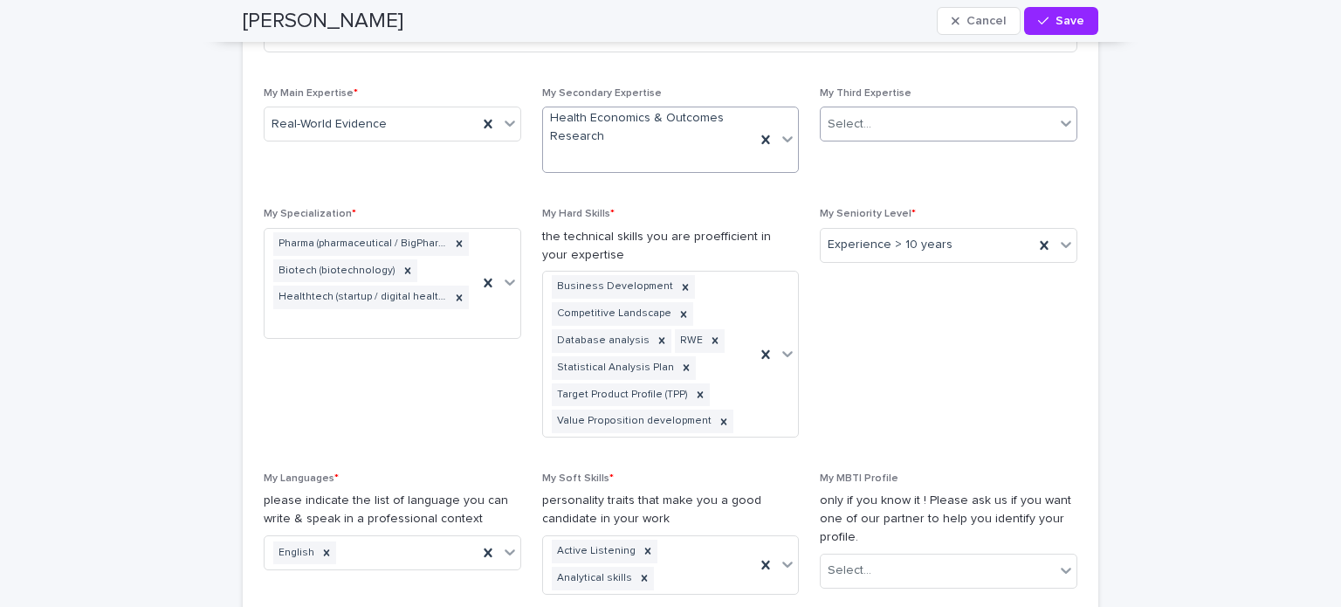
click at [888, 110] on div "Select..." at bounding box center [938, 124] width 234 height 29
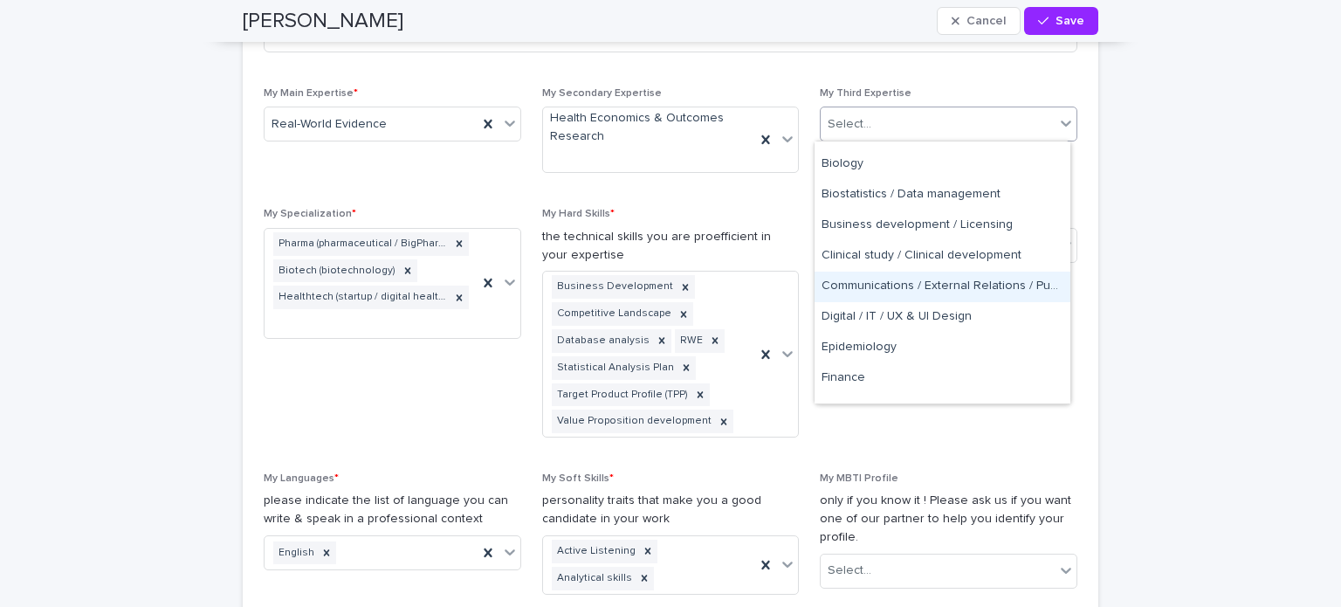
scroll to position [17, 0]
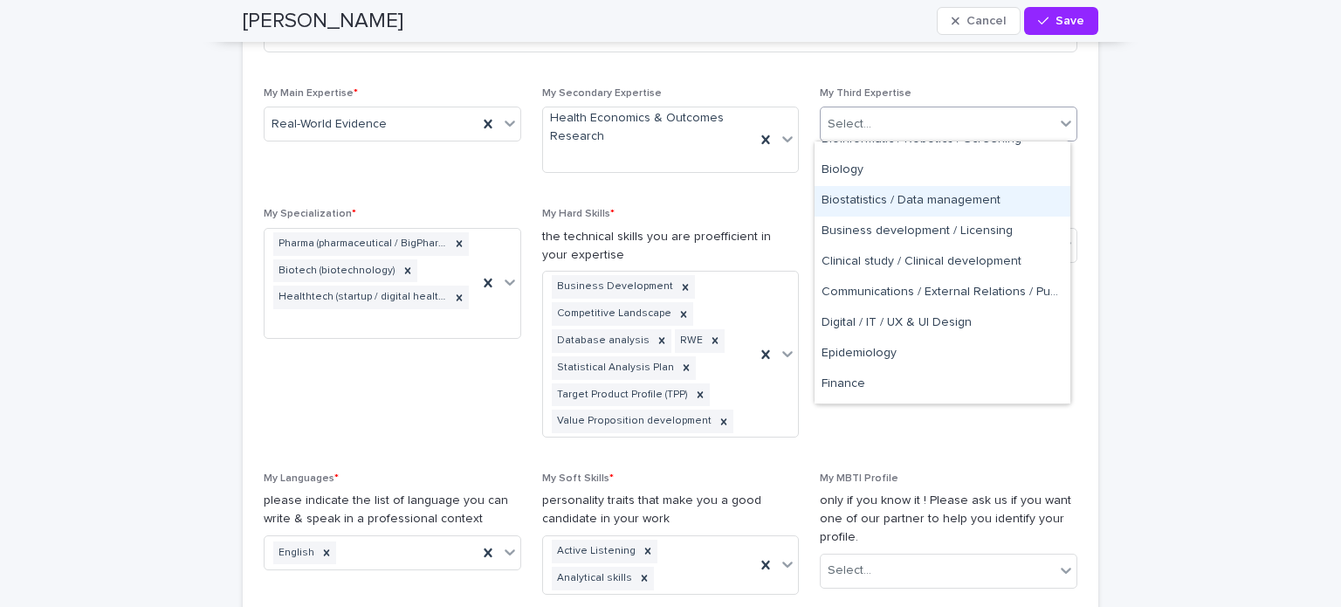
click at [953, 199] on div "Biostatistics / Data management" at bounding box center [942, 201] width 256 height 31
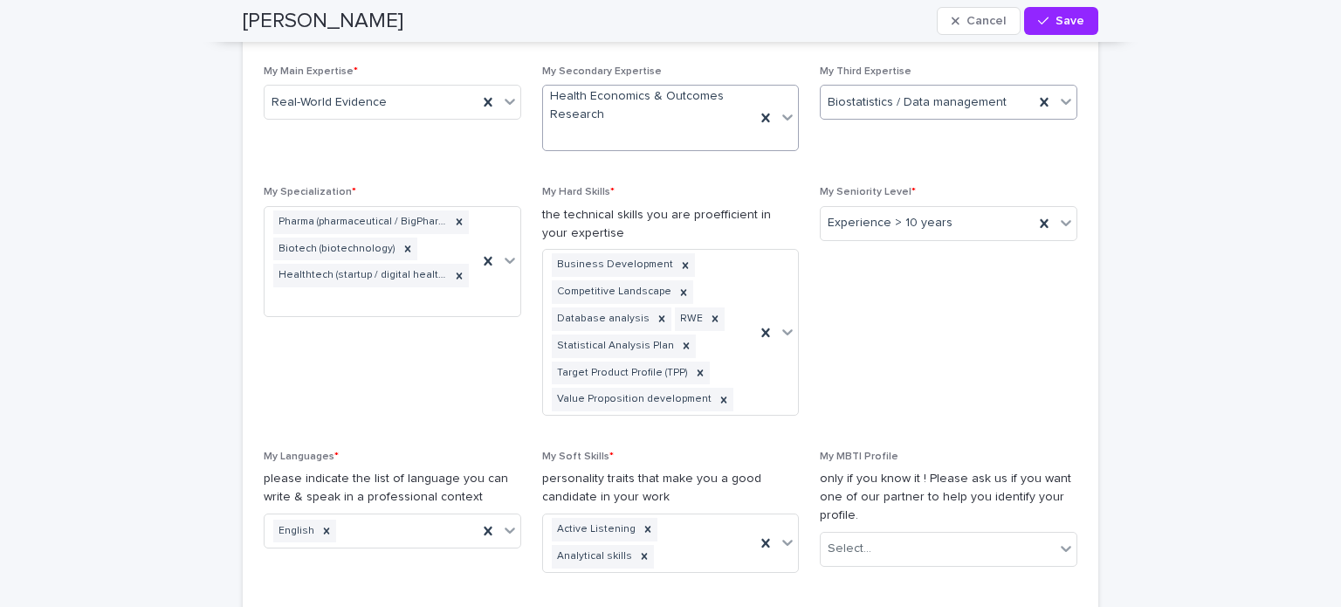
scroll to position [1304, 0]
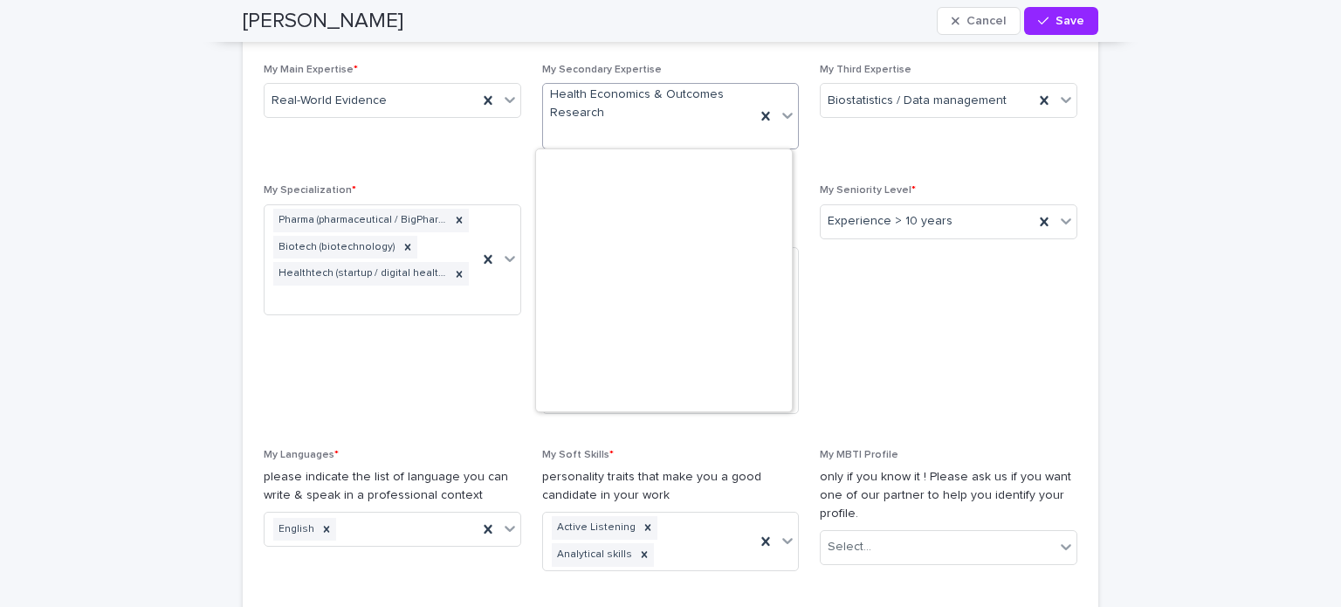
click at [670, 131] on div "Health Economics & Outcomes Research" at bounding box center [649, 116] width 213 height 65
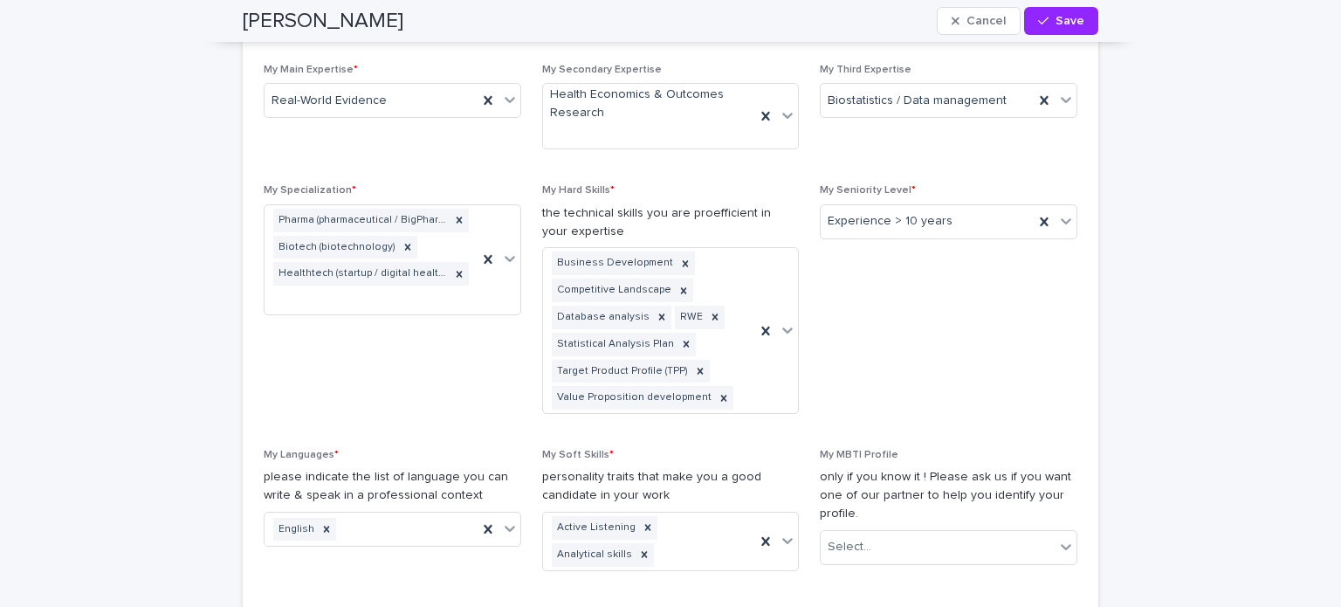
click at [412, 355] on span "My Specialization * Pharma (pharmaceutical / BigPharma) Biotech (biotechnology)…" at bounding box center [393, 306] width 258 height 244
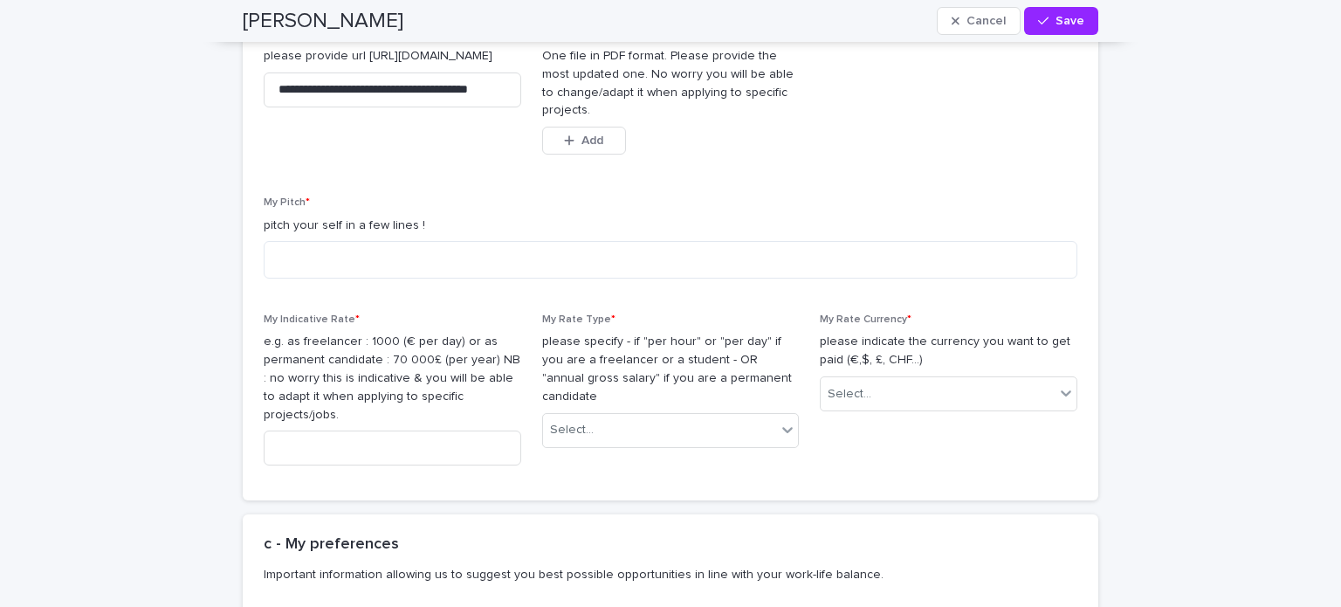
scroll to position [1886, 0]
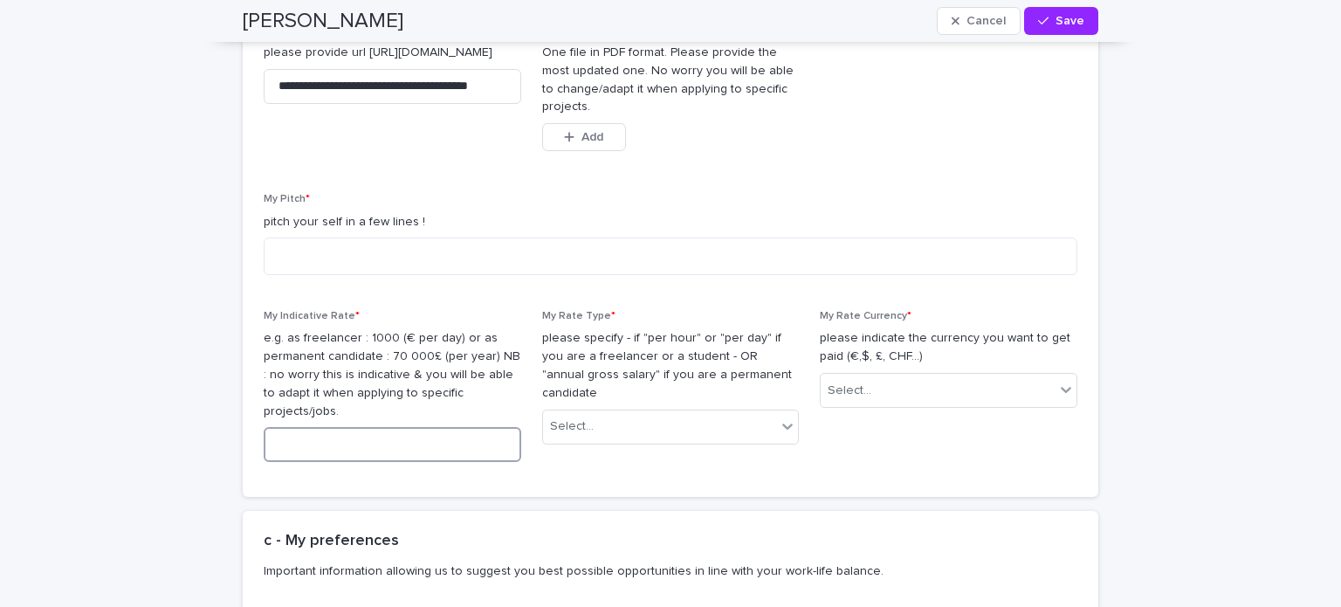
click at [413, 435] on input at bounding box center [393, 444] width 258 height 35
type input "*"
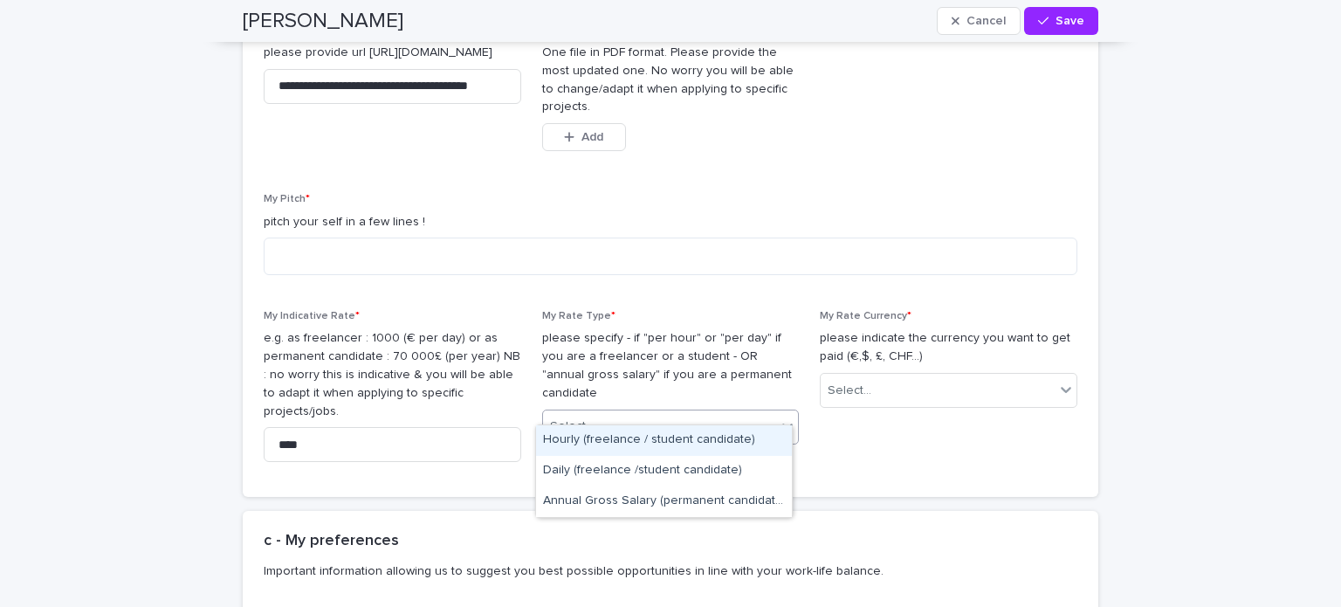
click at [656, 412] on div "Select..." at bounding box center [660, 426] width 234 height 29
click at [642, 442] on div "Hourly (freelance / student candidate)" at bounding box center [664, 440] width 256 height 31
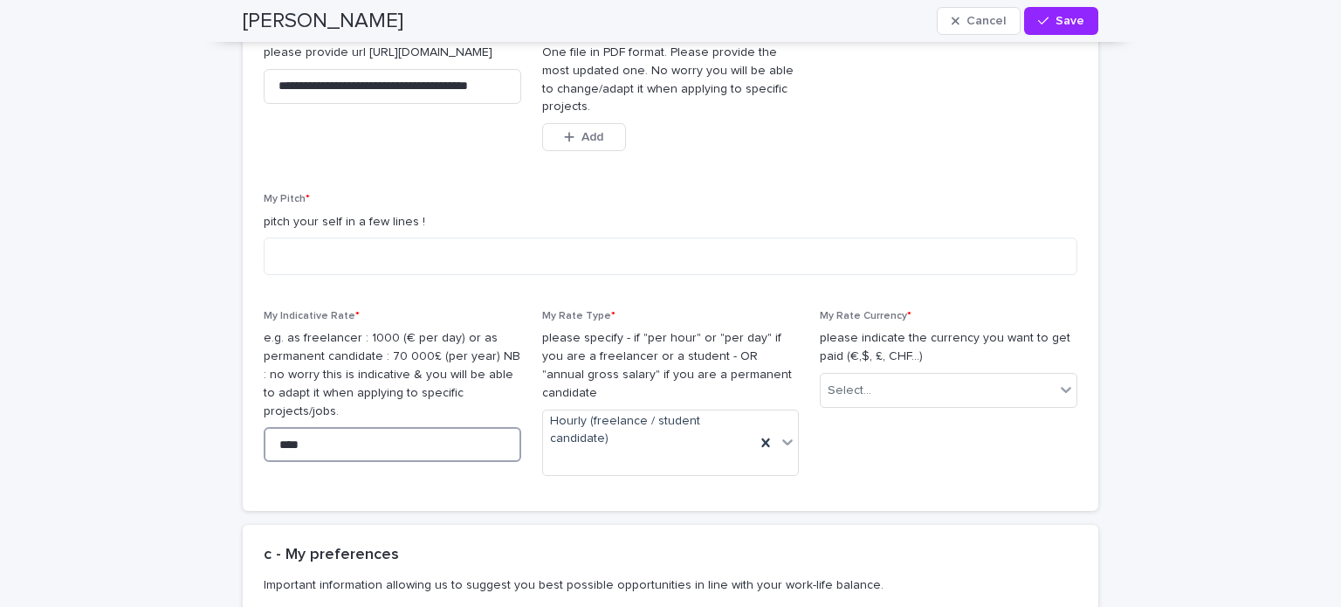
drag, startPoint x: 332, startPoint y: 426, endPoint x: 86, endPoint y: 437, distance: 246.4
type input "***"
